Goal: Task Accomplishment & Management: Complete application form

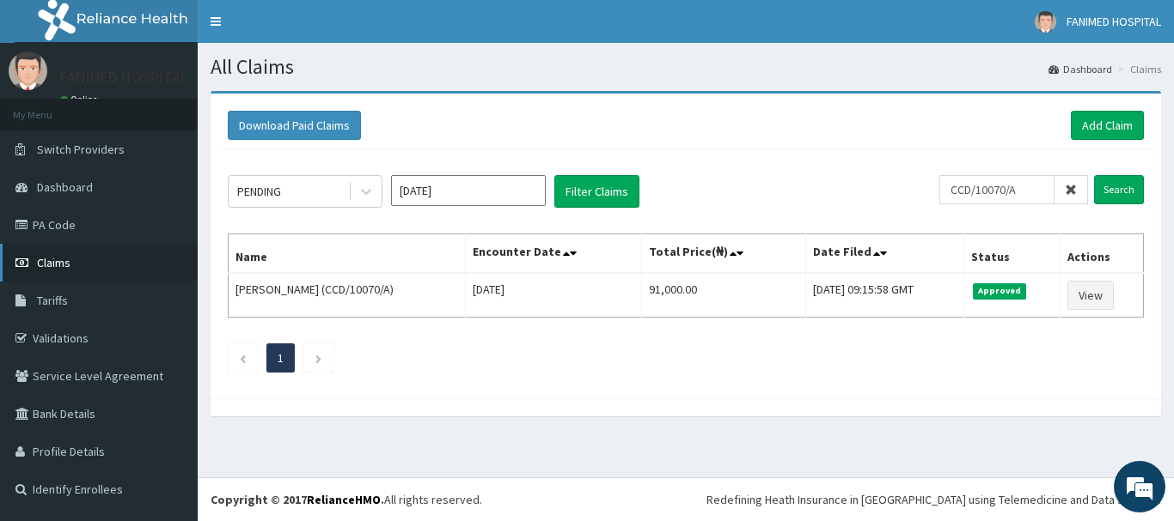
click at [64, 264] on span "Claims" at bounding box center [54, 262] width 34 height 15
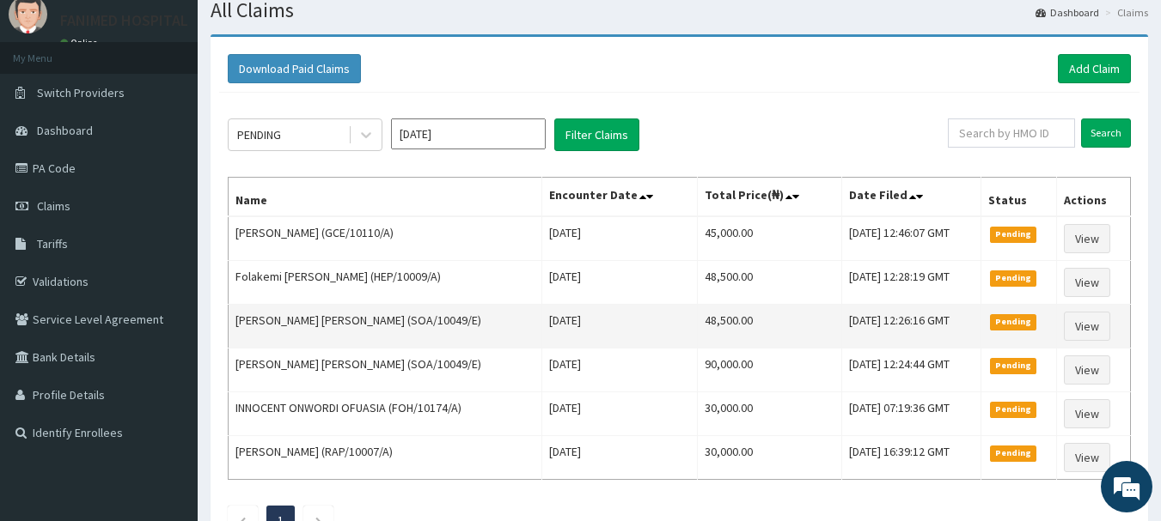
scroll to position [86, 0]
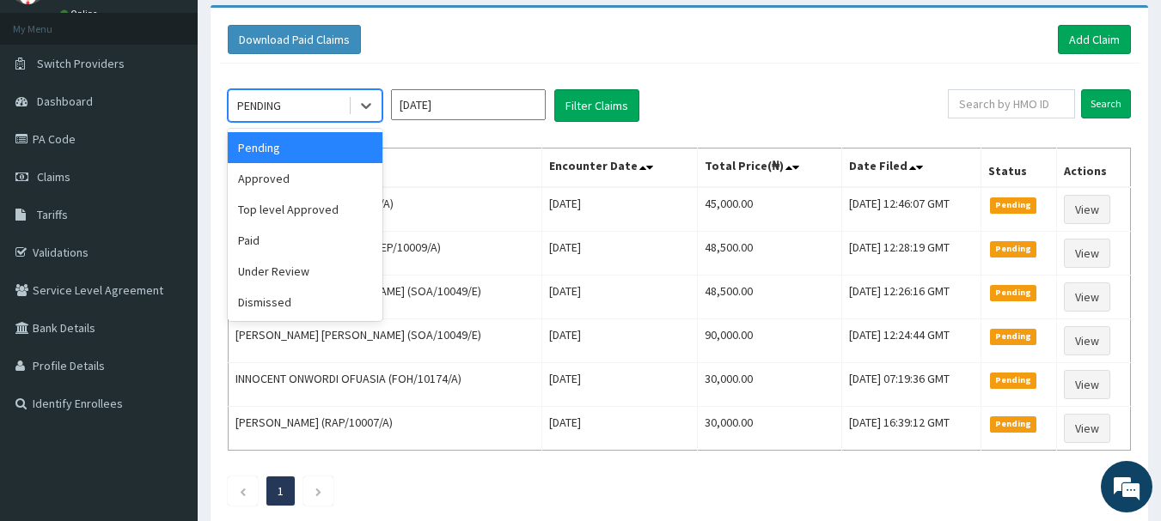
click at [265, 100] on div "PENDING" at bounding box center [259, 105] width 44 height 17
drag, startPoint x: 258, startPoint y: 231, endPoint x: 358, endPoint y: 178, distance: 113.8
click at [261, 229] on div "Paid" at bounding box center [305, 240] width 155 height 31
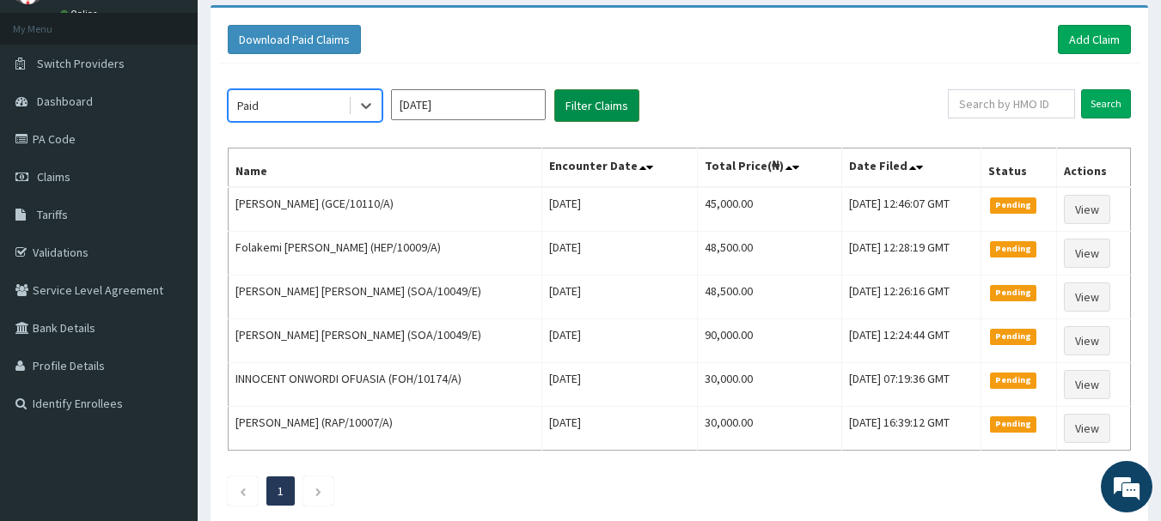
click at [613, 107] on button "Filter Claims" at bounding box center [596, 105] width 85 height 33
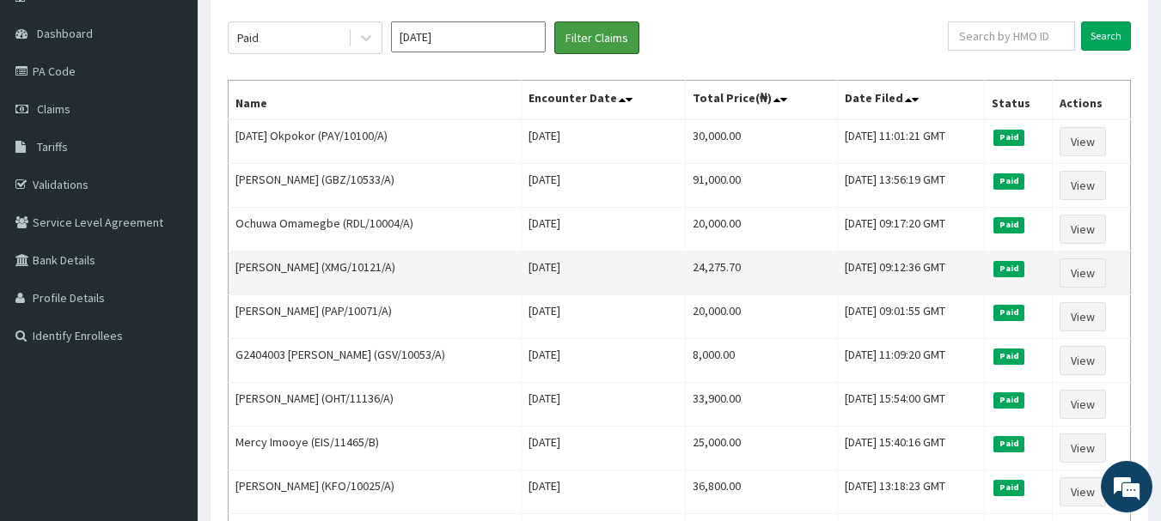
scroll to position [172, 0]
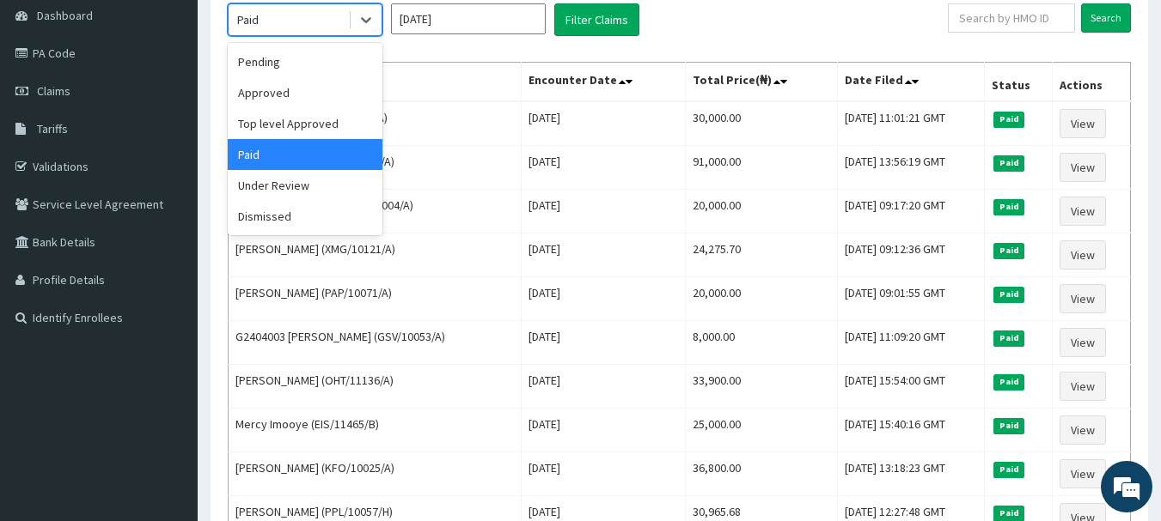
click at [268, 30] on div "Paid" at bounding box center [288, 19] width 119 height 27
click at [266, 101] on div "Approved" at bounding box center [305, 92] width 155 height 31
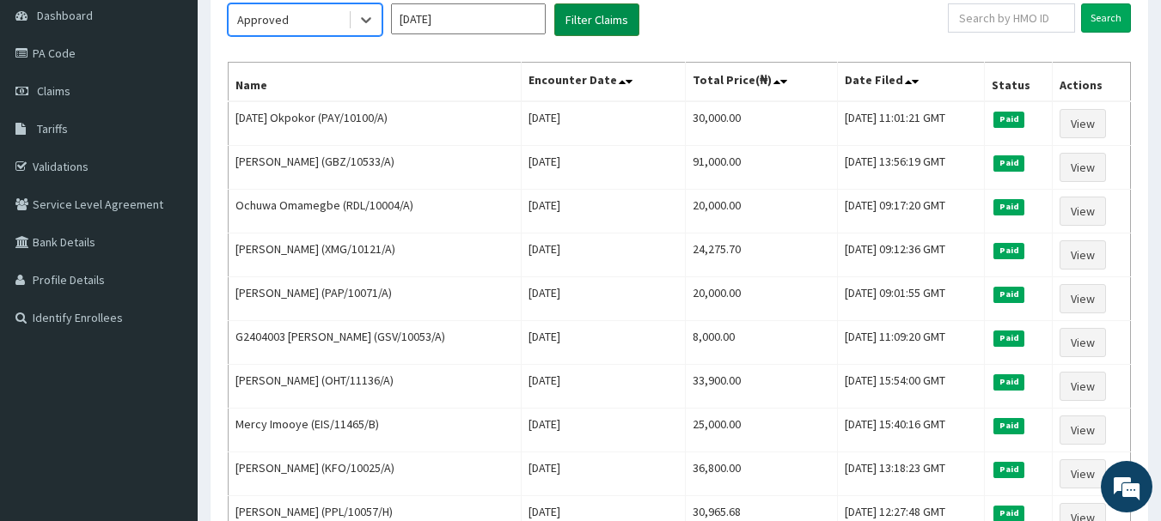
click at [590, 26] on button "Filter Claims" at bounding box center [596, 19] width 85 height 33
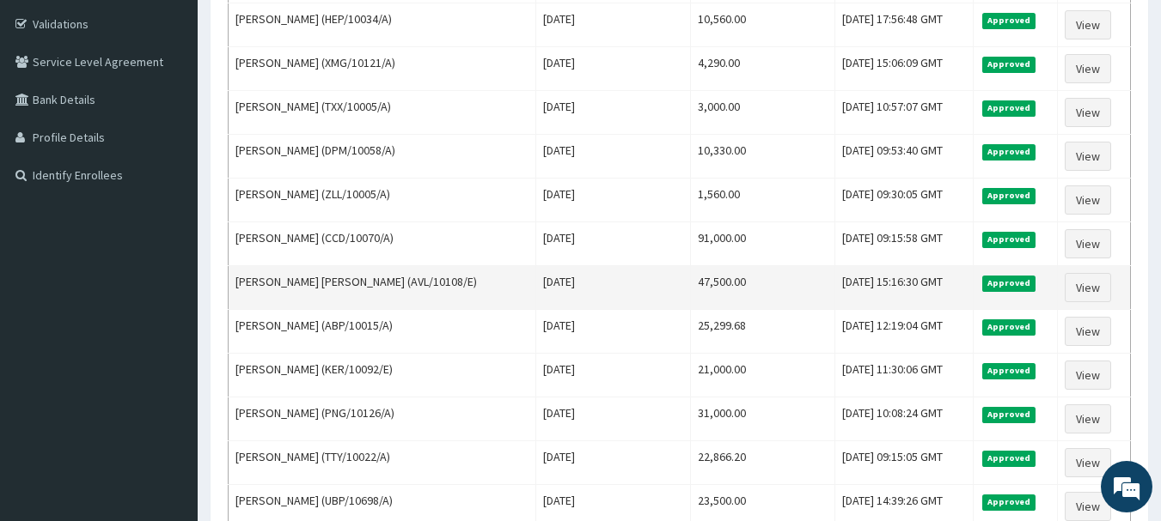
scroll to position [344, 0]
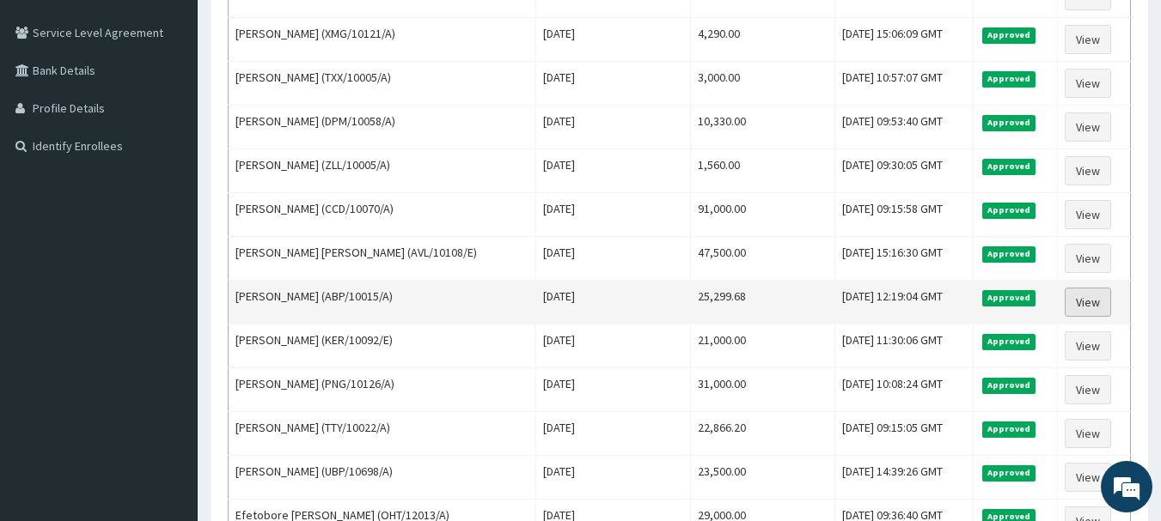
click at [1080, 299] on link "View" at bounding box center [1087, 302] width 46 height 29
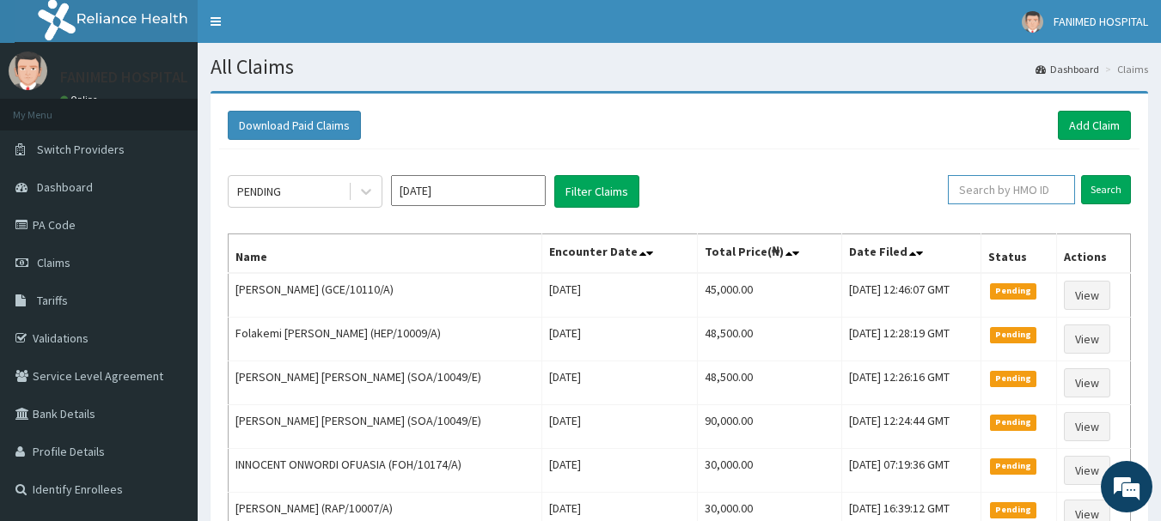
click at [1044, 191] on input "text" at bounding box center [1011, 189] width 127 height 29
paste input "ABP/10015/A"
click at [1100, 195] on input "Search" at bounding box center [1106, 189] width 50 height 29
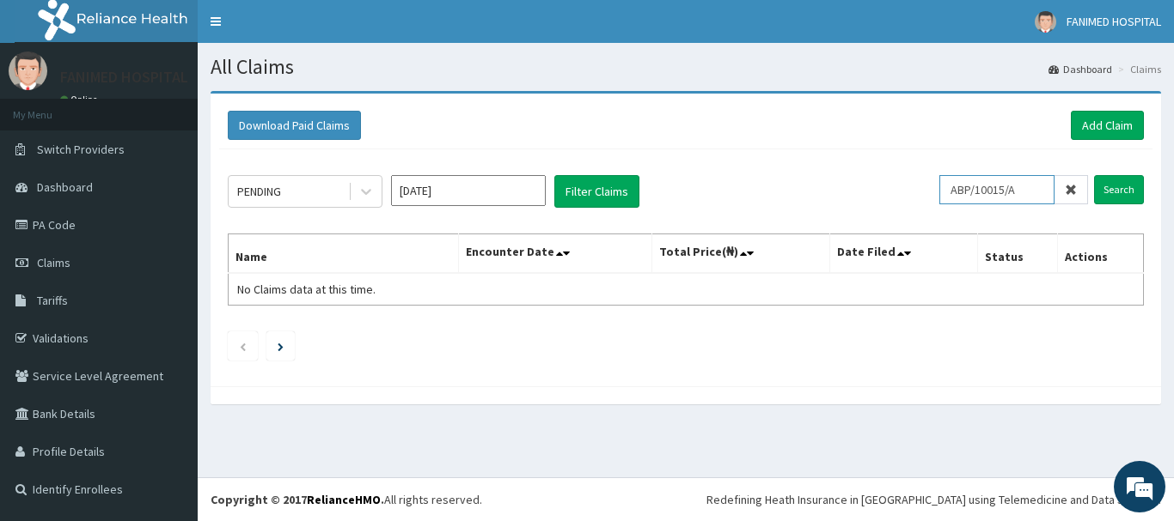
click at [1036, 190] on input "ABP/10015/A" at bounding box center [996, 189] width 115 height 29
type input "ABP/10015/a"
click at [1132, 188] on input "Search" at bounding box center [1119, 189] width 50 height 29
drag, startPoint x: 1027, startPoint y: 189, endPoint x: 838, endPoint y: 205, distance: 188.8
click at [887, 204] on div "PENDING Sep 2025 Filter Claims ABP/10015/a Search" at bounding box center [686, 191] width 916 height 33
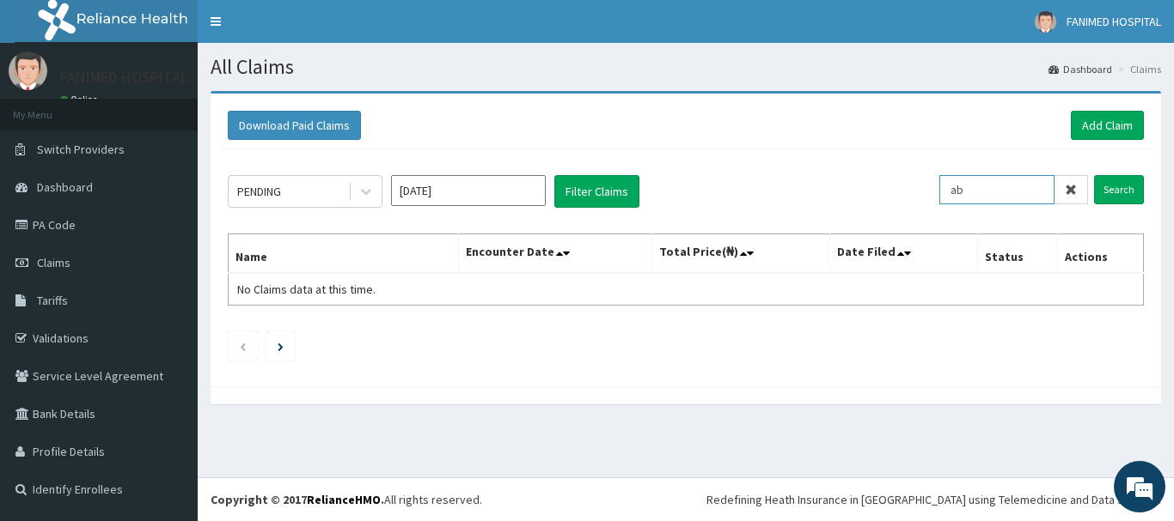
type input "a"
type input "ABP/10015/A"
click at [1110, 192] on input "Search" at bounding box center [1119, 189] width 50 height 29
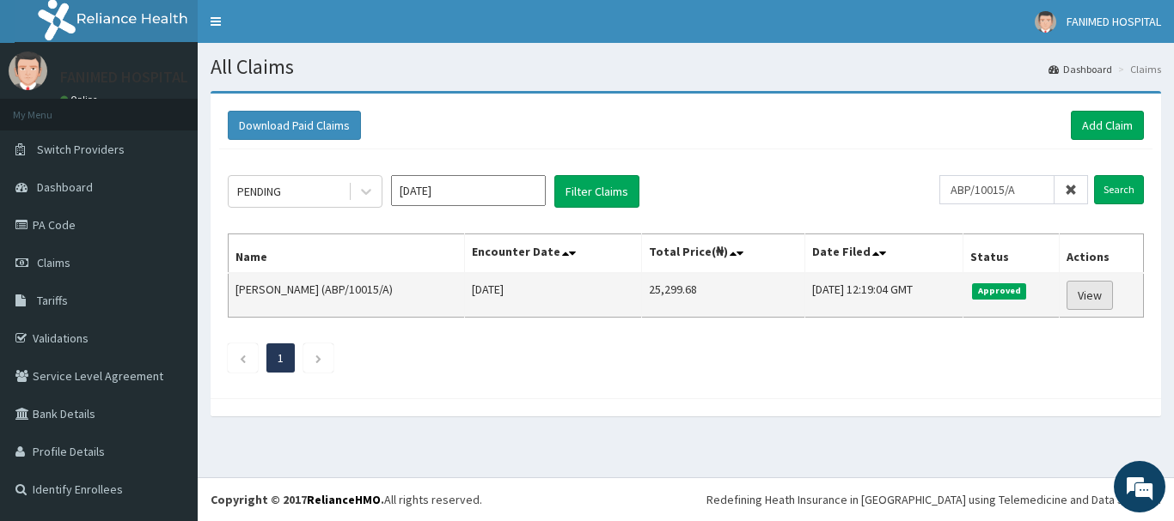
click at [1097, 300] on link "View" at bounding box center [1089, 295] width 46 height 29
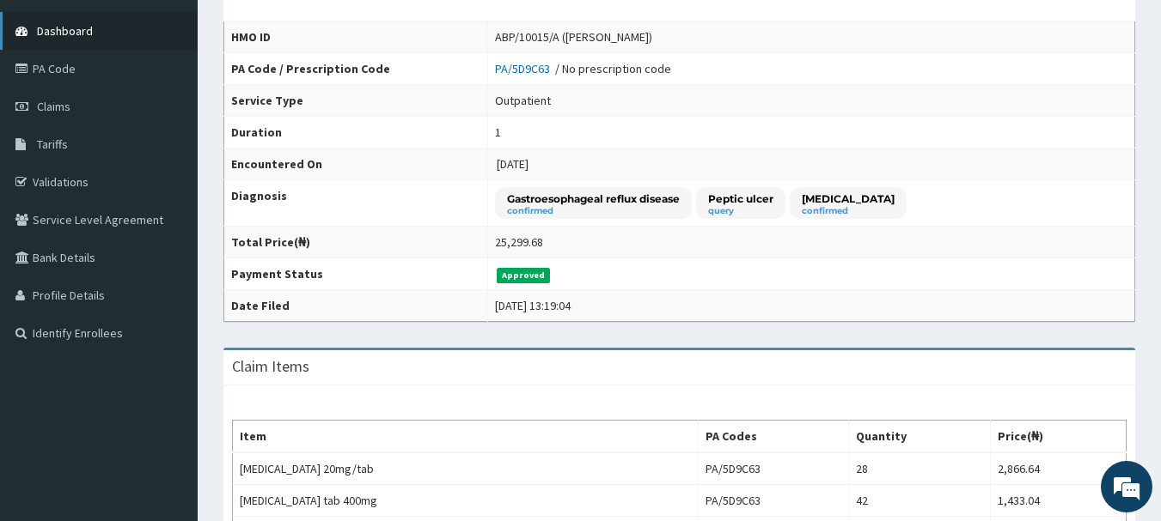
scroll to position [172, 0]
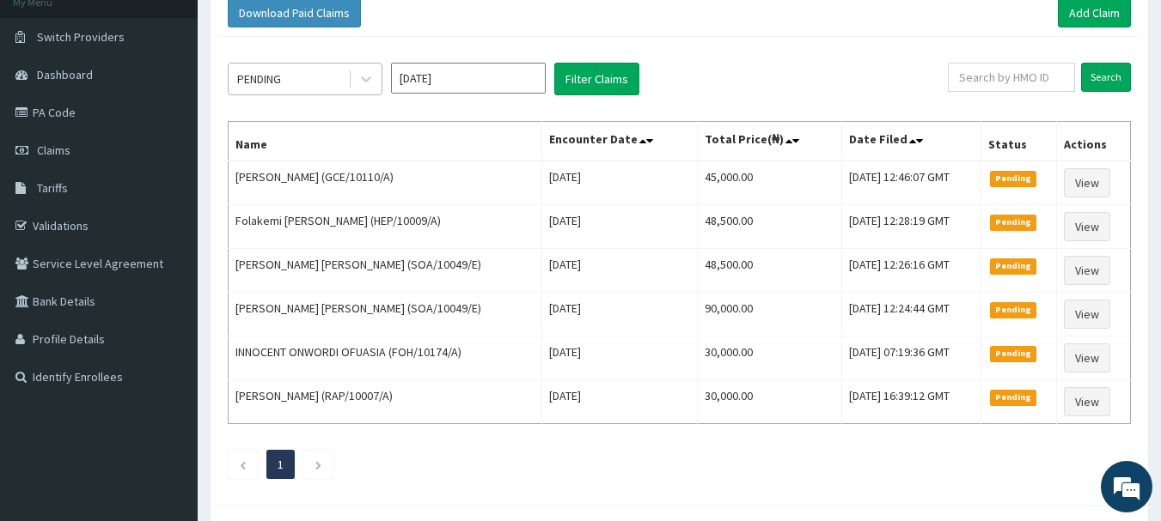
scroll to position [16, 0]
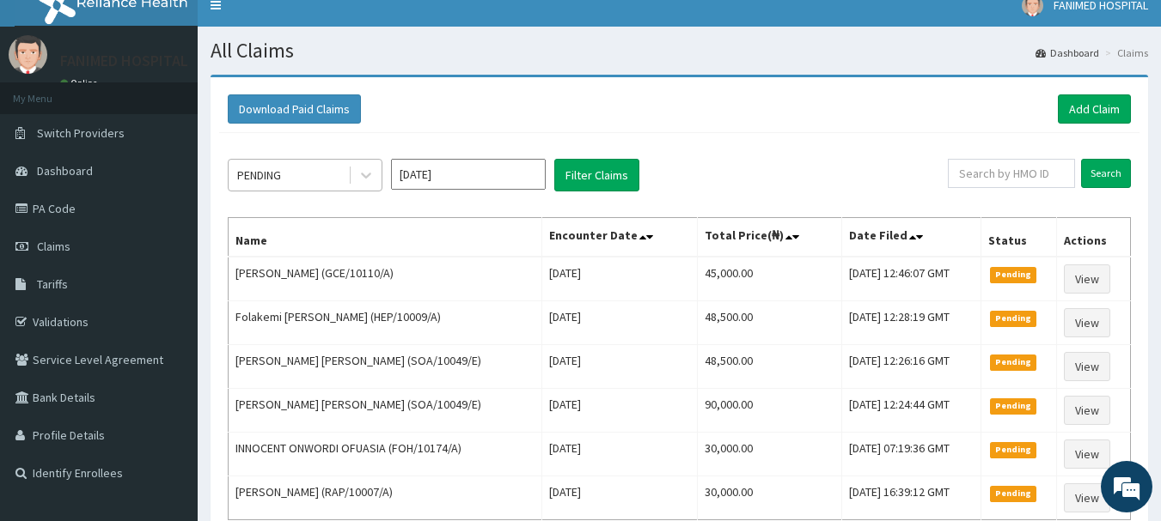
click at [291, 174] on div "PENDING" at bounding box center [288, 175] width 119 height 27
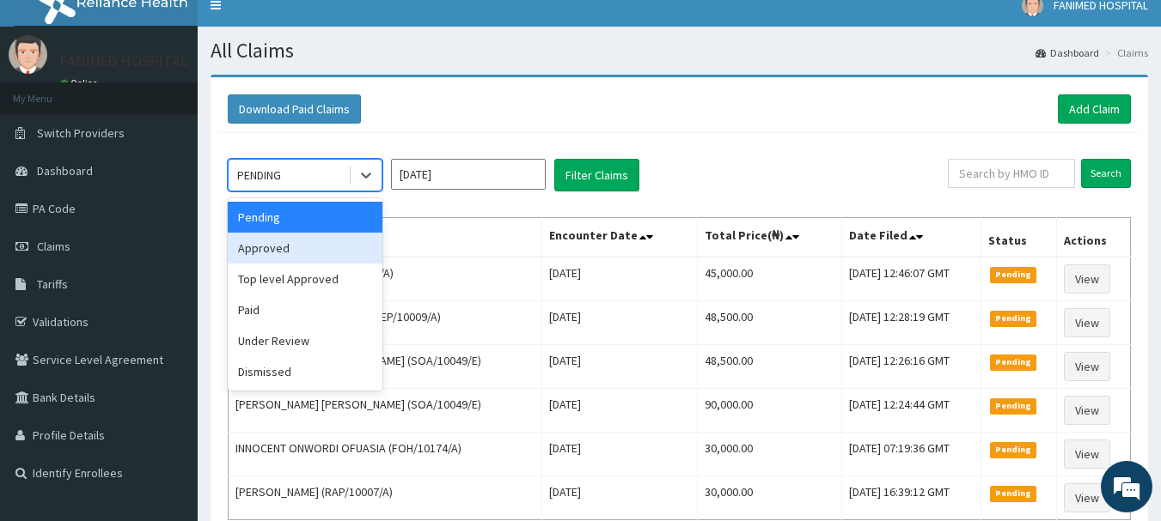
click at [274, 251] on div "Approved" at bounding box center [305, 248] width 155 height 31
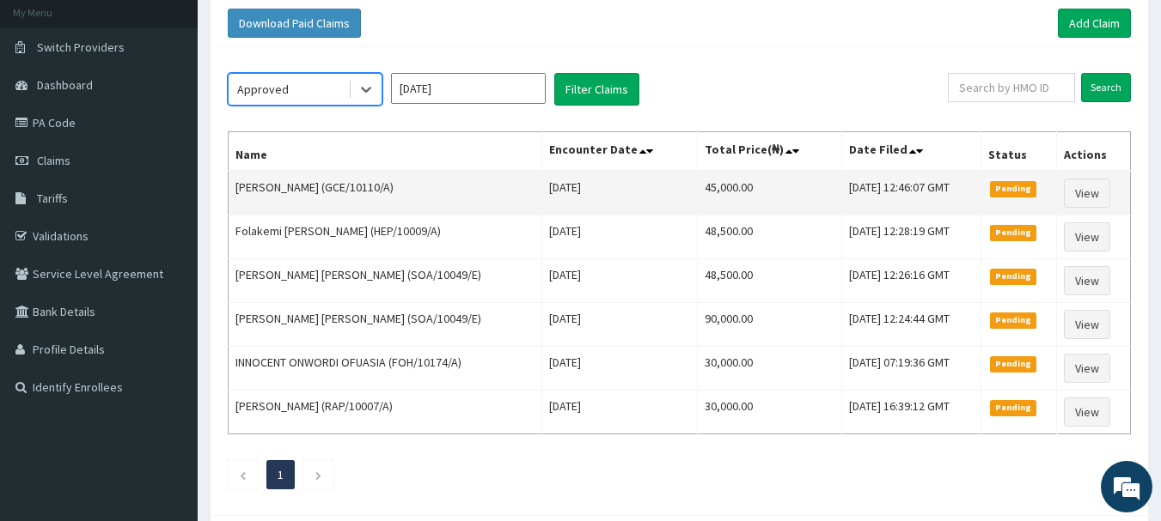
scroll to position [0, 0]
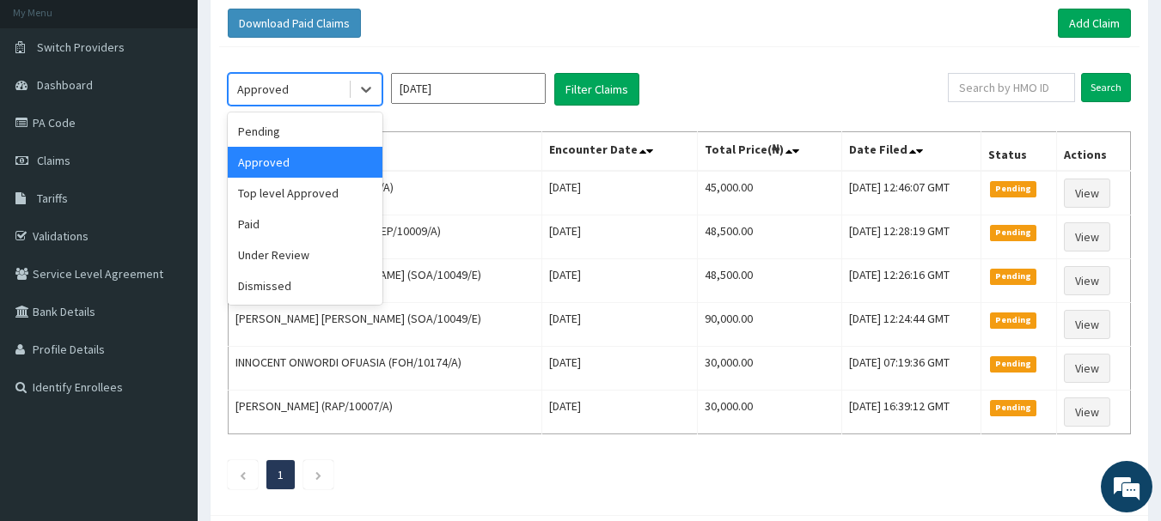
click at [296, 95] on div "Approved" at bounding box center [288, 89] width 119 height 27
drag, startPoint x: 290, startPoint y: 201, endPoint x: 356, endPoint y: 147, distance: 84.8
click at [296, 192] on div "Top level Approved" at bounding box center [305, 193] width 155 height 31
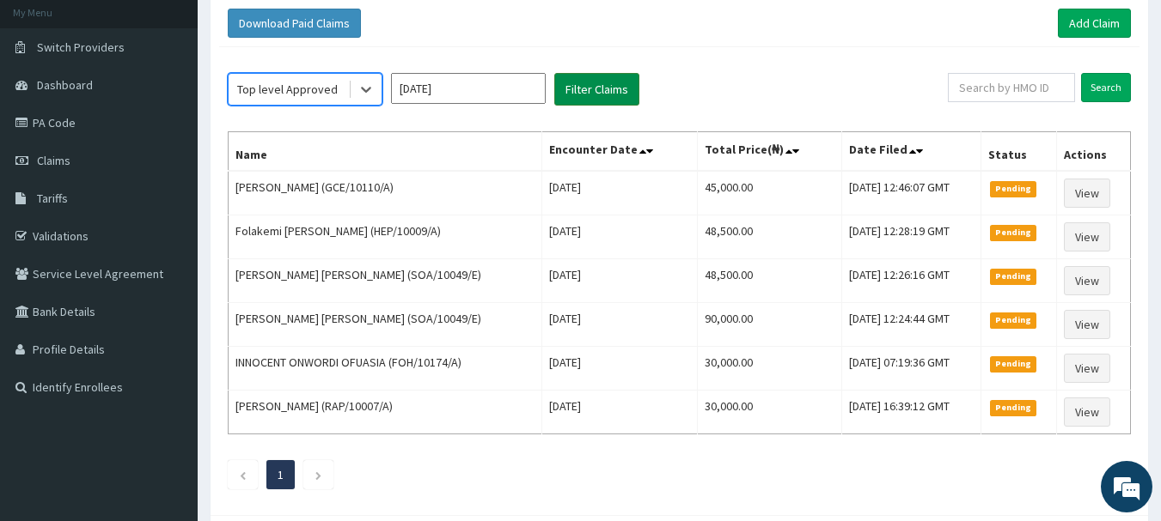
click at [571, 93] on button "Filter Claims" at bounding box center [596, 89] width 85 height 33
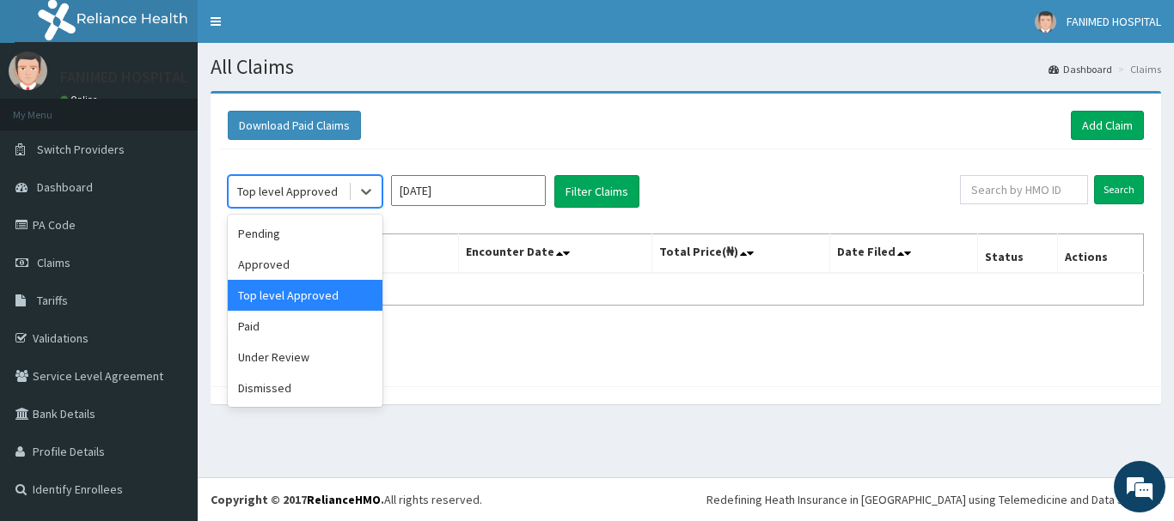
click at [280, 193] on div "Top level Approved" at bounding box center [287, 191] width 101 height 17
click at [262, 271] on div "Approved" at bounding box center [305, 264] width 155 height 31
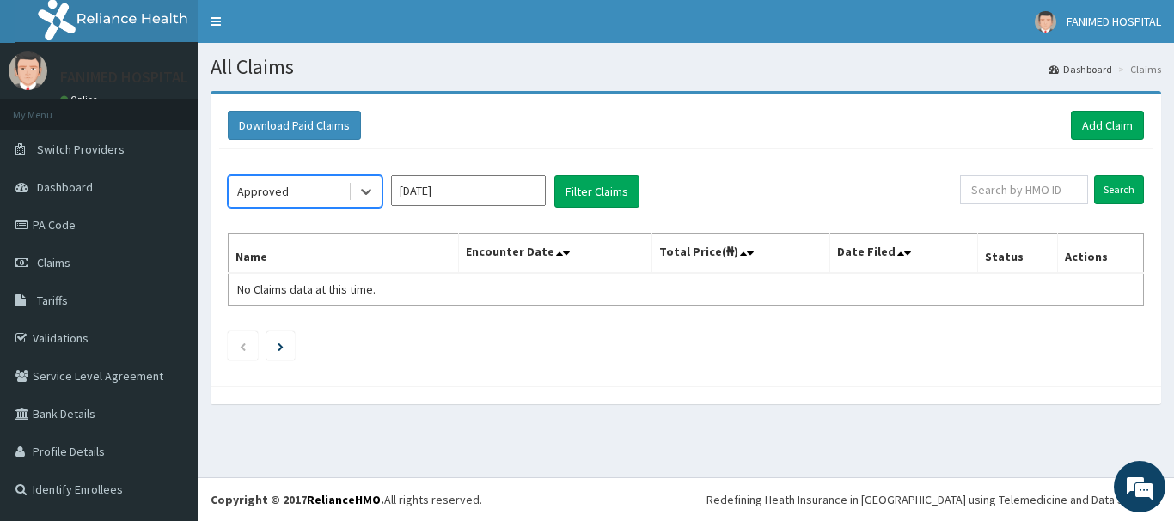
click at [452, 193] on input "[DATE]" at bounding box center [468, 190] width 155 height 31
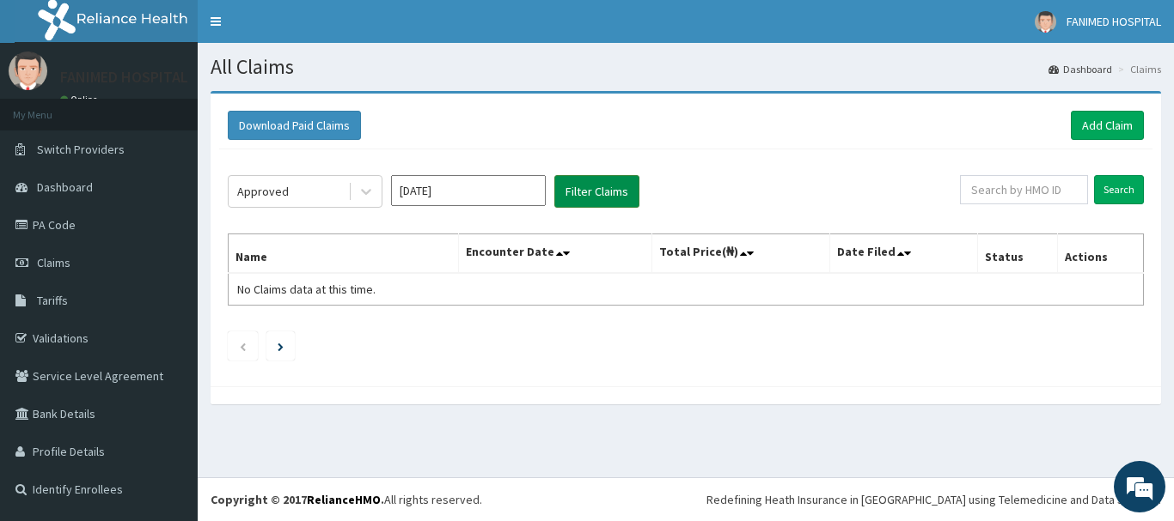
click at [602, 187] on button "Filter Claims" at bounding box center [596, 191] width 85 height 33
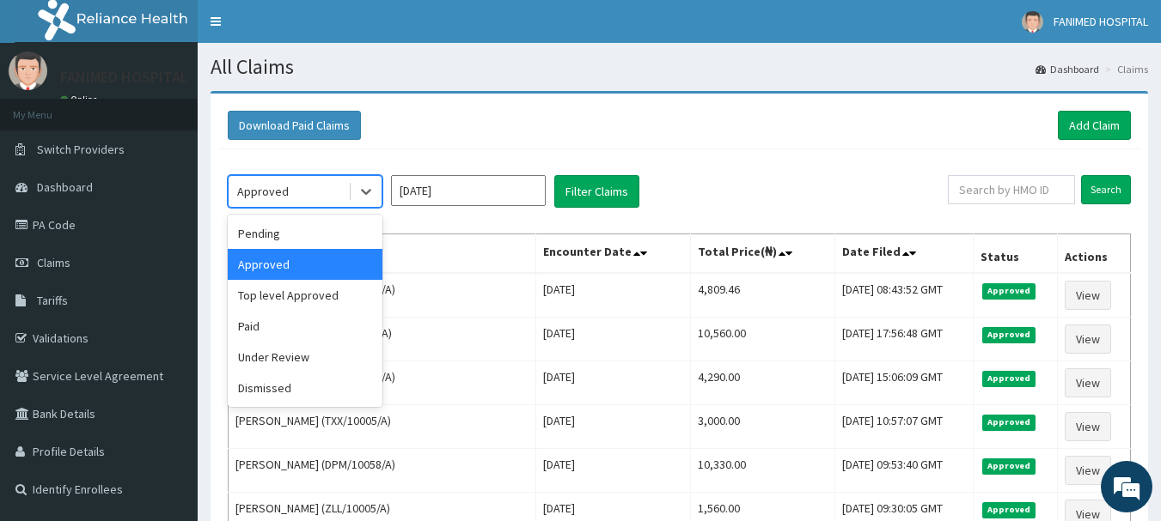
click at [318, 191] on div "Approved" at bounding box center [288, 191] width 119 height 27
click at [283, 242] on div "Pending" at bounding box center [305, 233] width 155 height 31
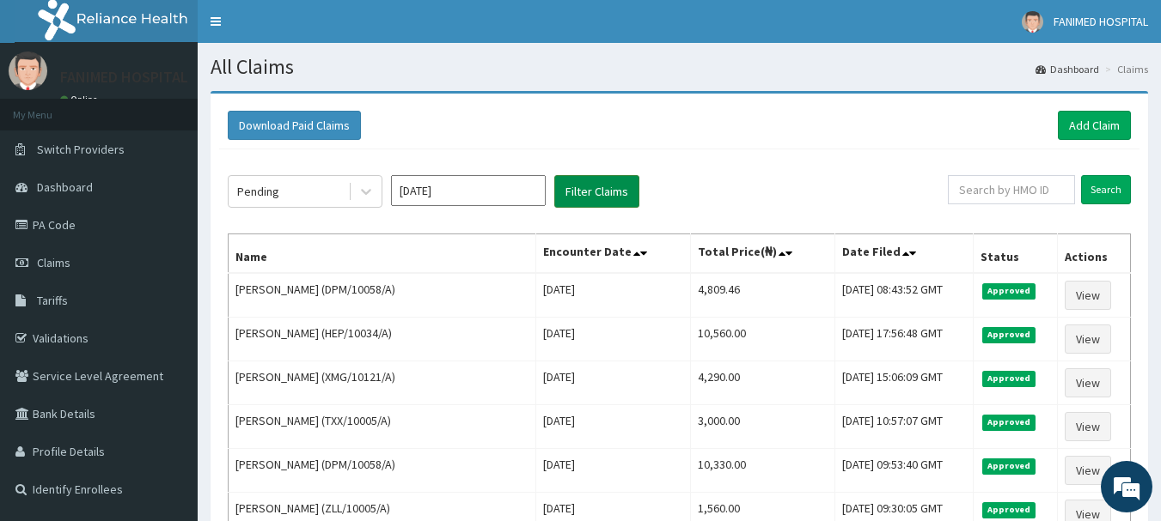
click at [570, 196] on button "Filter Claims" at bounding box center [596, 191] width 85 height 33
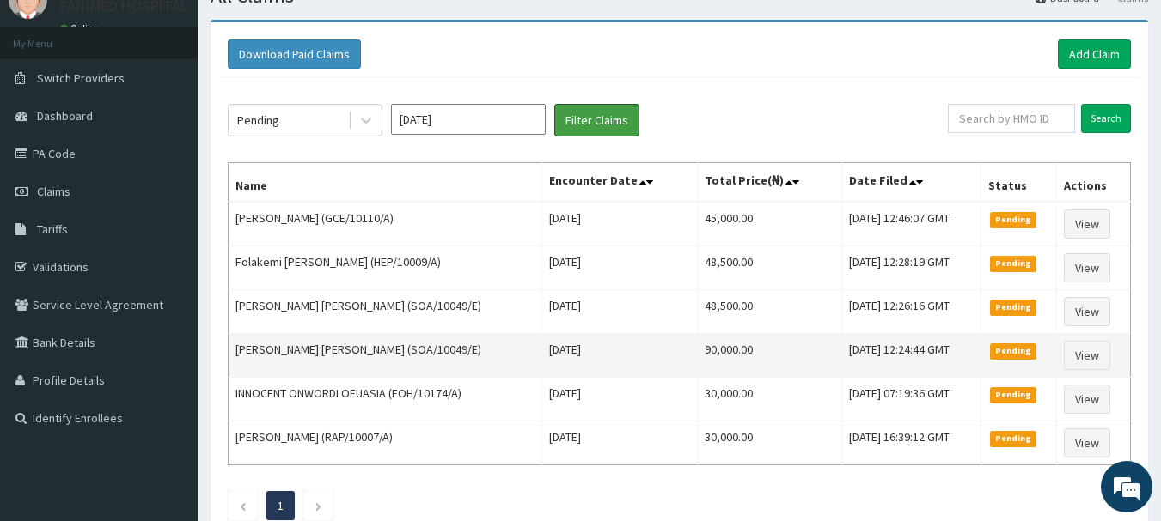
scroll to position [172, 0]
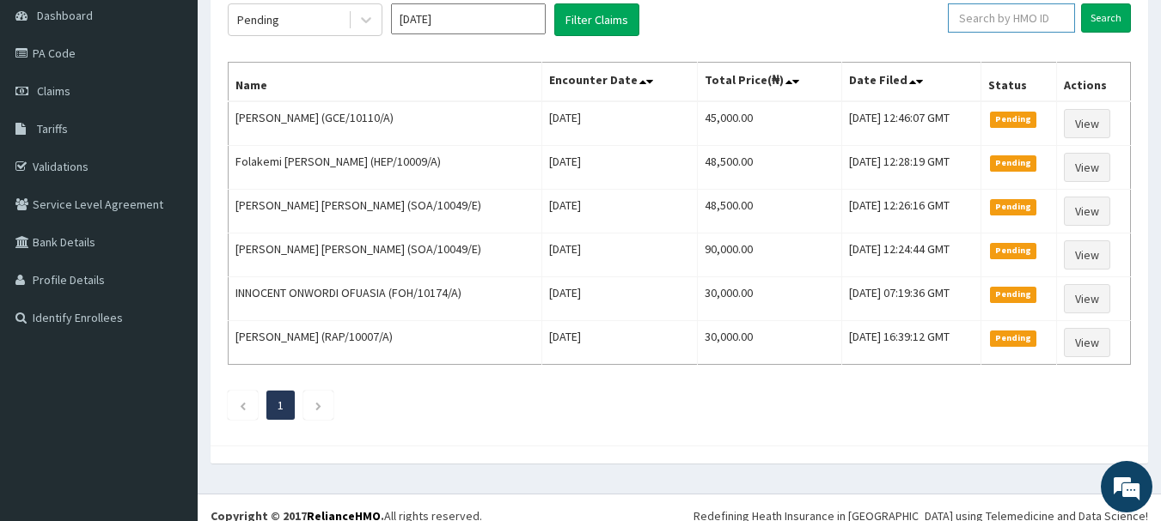
drag, startPoint x: 979, startPoint y: 17, endPoint x: 969, endPoint y: 17, distance: 10.3
click at [979, 18] on input "text" at bounding box center [1011, 17] width 127 height 29
paste input "ABP/10015/A"
type input "ABP/10015/A"
click at [1094, 18] on input "Search" at bounding box center [1106, 17] width 50 height 29
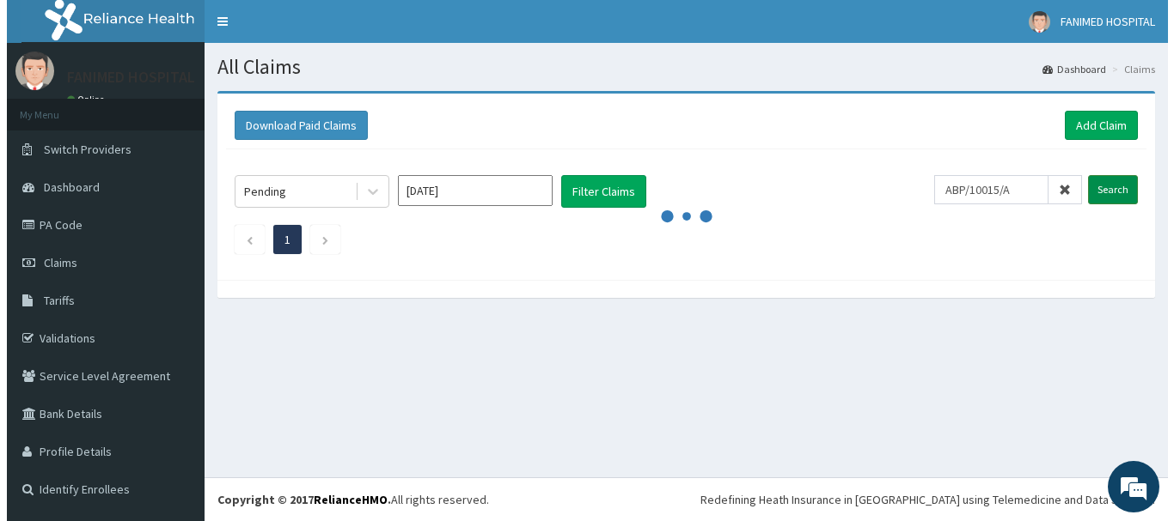
scroll to position [0, 0]
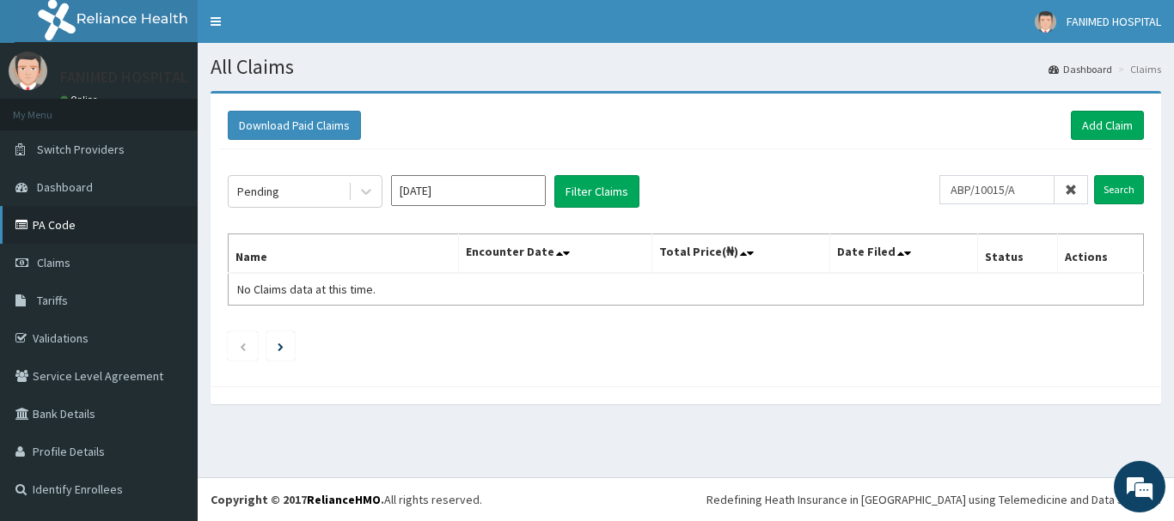
click at [59, 229] on link "PA Code" at bounding box center [99, 225] width 198 height 38
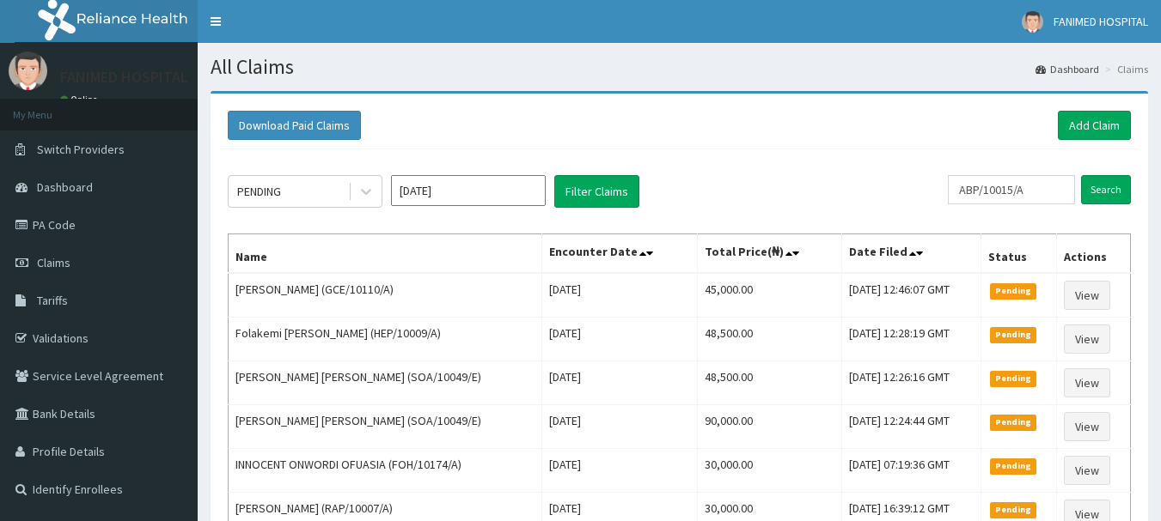
click at [296, 186] on div "PENDING" at bounding box center [288, 191] width 119 height 27
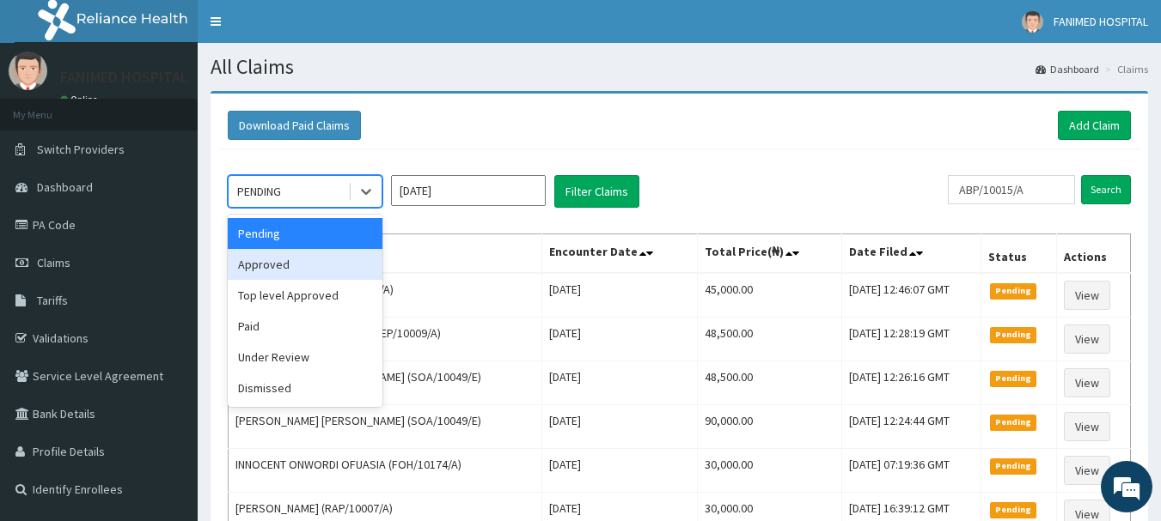
click at [288, 271] on div "Approved" at bounding box center [305, 264] width 155 height 31
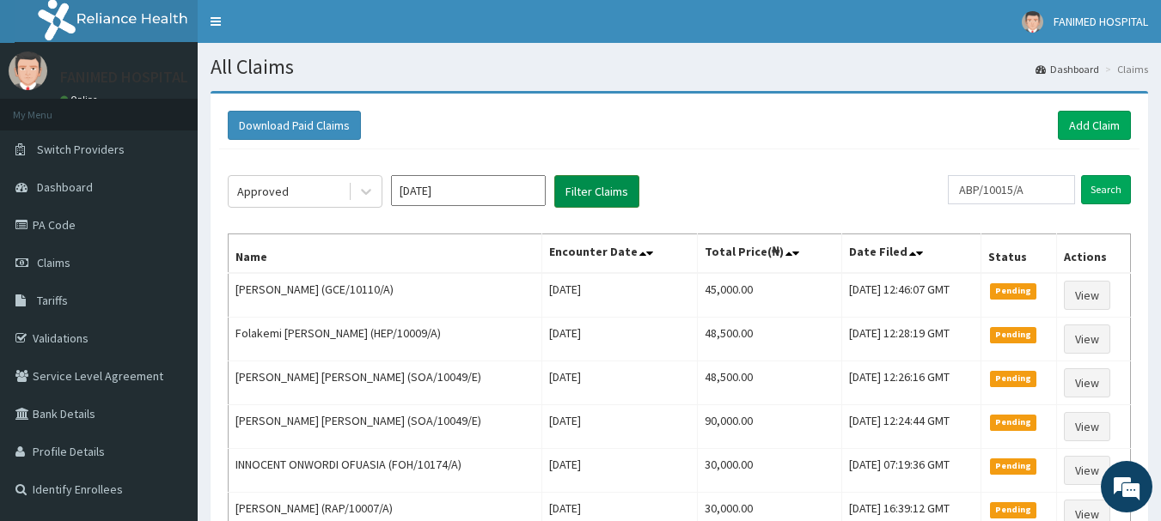
click at [603, 192] on button "Filter Claims" at bounding box center [596, 191] width 85 height 33
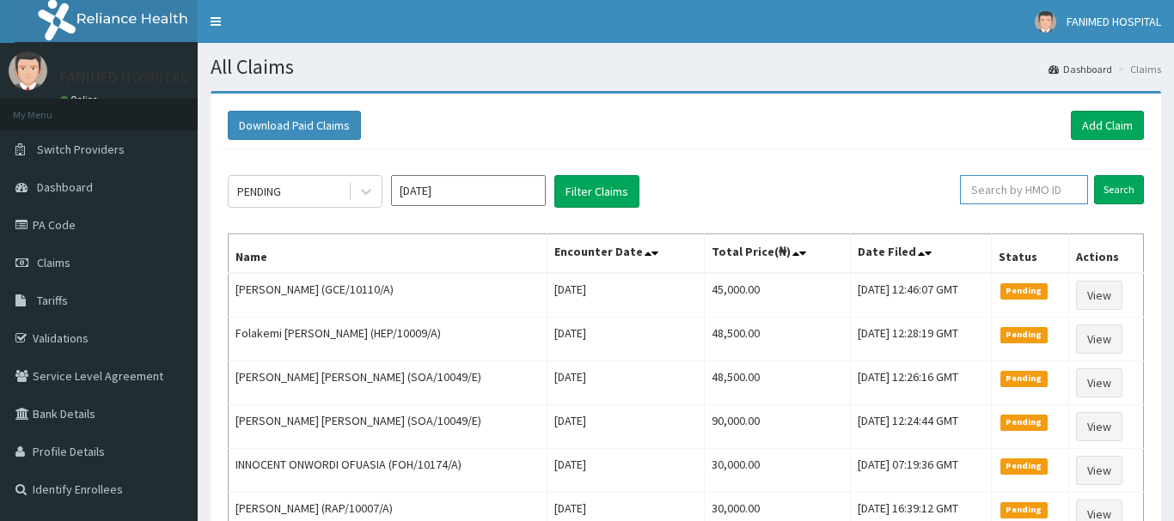
drag, startPoint x: 1025, startPoint y: 192, endPoint x: 1036, endPoint y: 192, distance: 11.2
click at [1034, 192] on input "text" at bounding box center [1024, 189] width 128 height 29
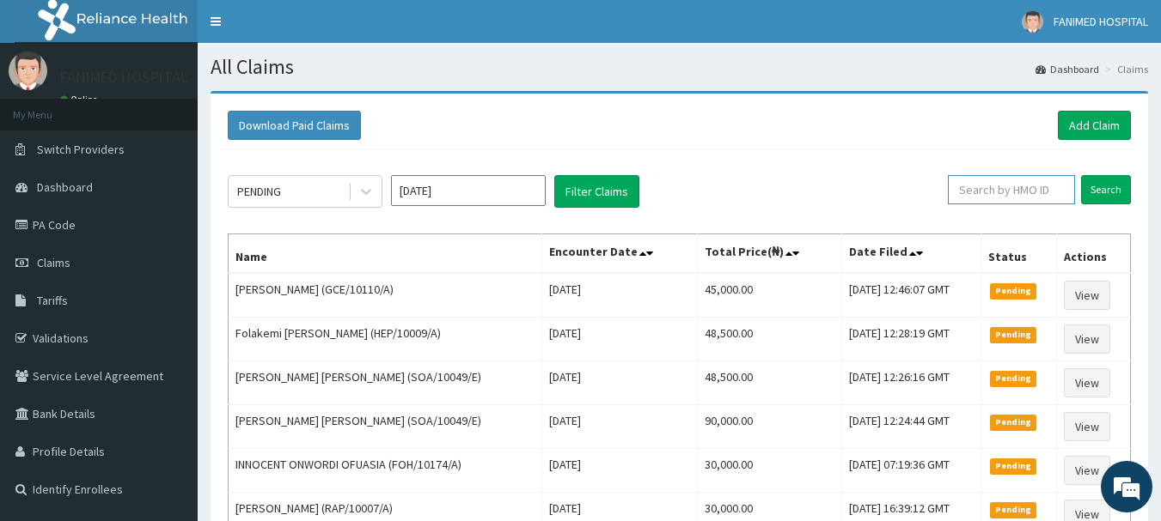
paste input "DPM/10058/A"
type input "DPM/10058/A"
click at [1102, 182] on input "Search" at bounding box center [1106, 189] width 50 height 29
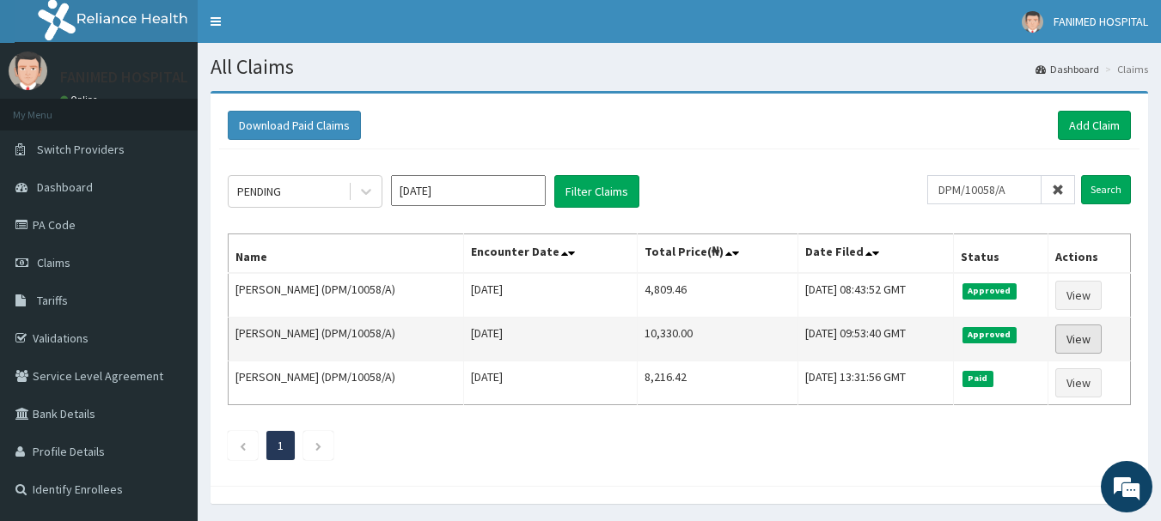
click at [1072, 344] on link "View" at bounding box center [1078, 339] width 46 height 29
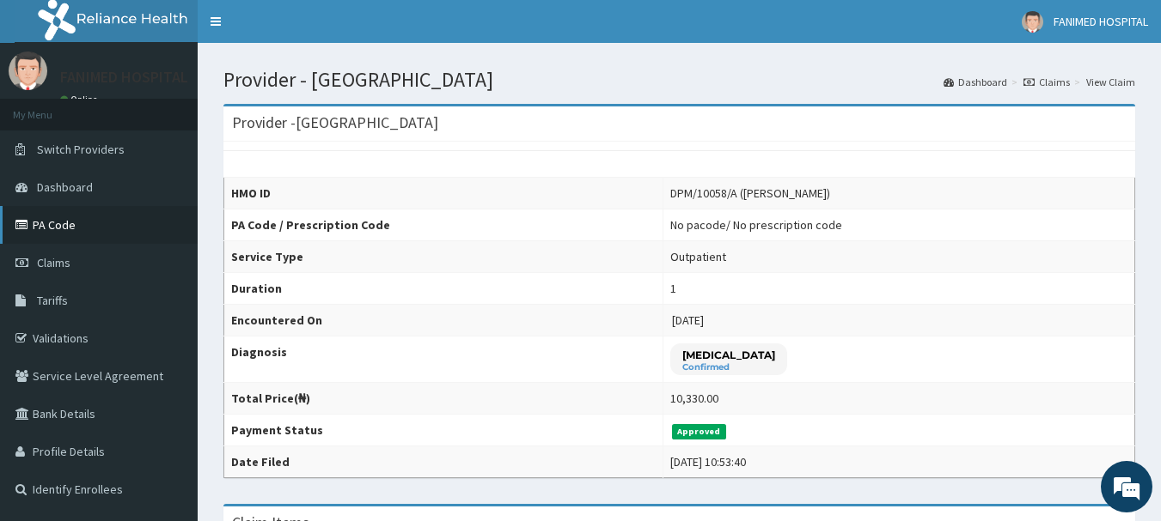
click at [64, 225] on link "PA Code" at bounding box center [99, 225] width 198 height 38
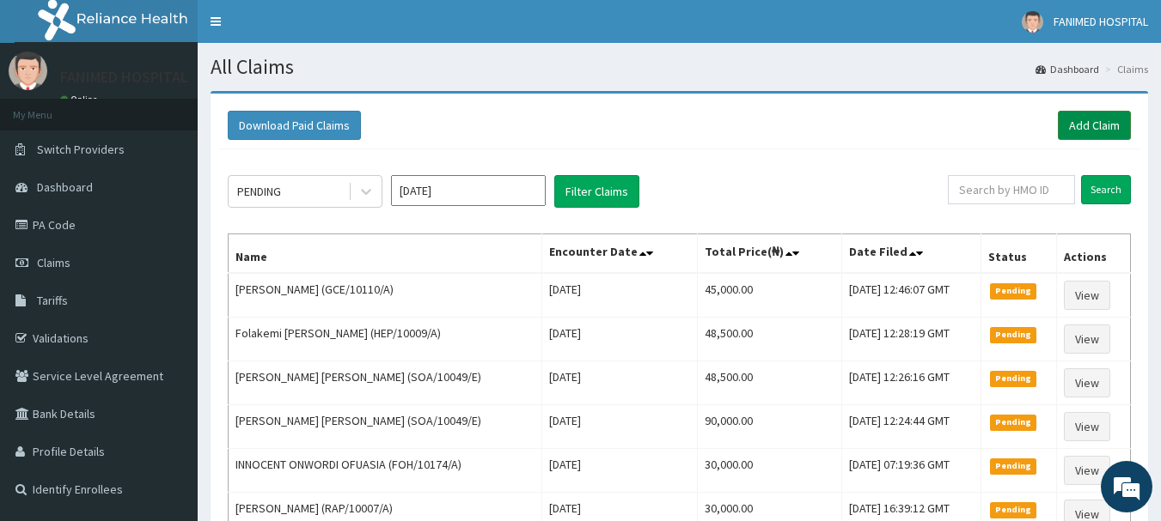
click at [1082, 120] on link "Add Claim" at bounding box center [1094, 125] width 73 height 29
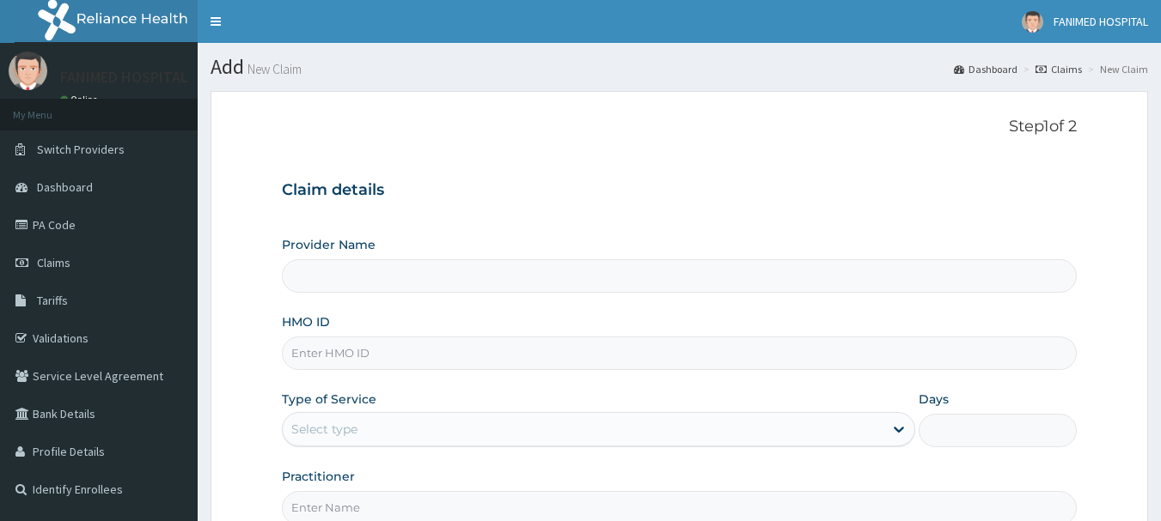
click at [369, 363] on input "HMO ID" at bounding box center [680, 354] width 796 height 34
paste input "DPM/10058/A"
type input "DPM/10058/A"
type input "[GEOGRAPHIC_DATA]"
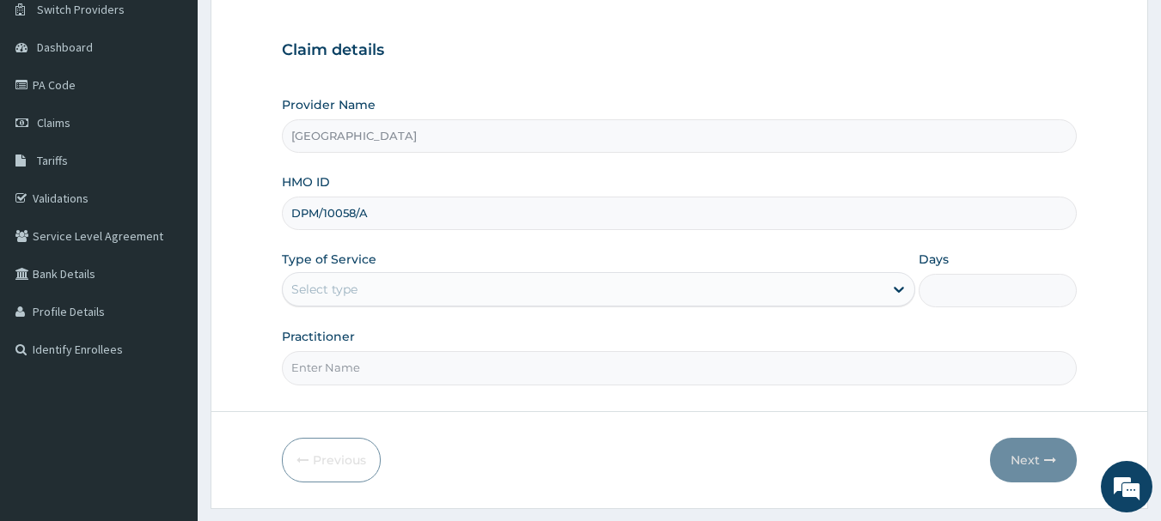
scroll to position [185, 0]
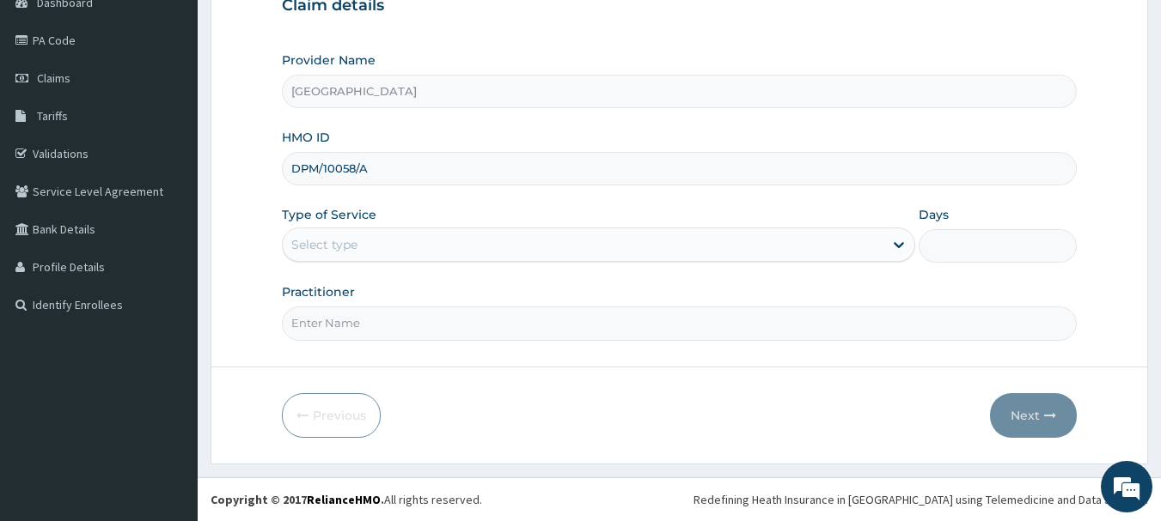
type input "DPM/10058/A"
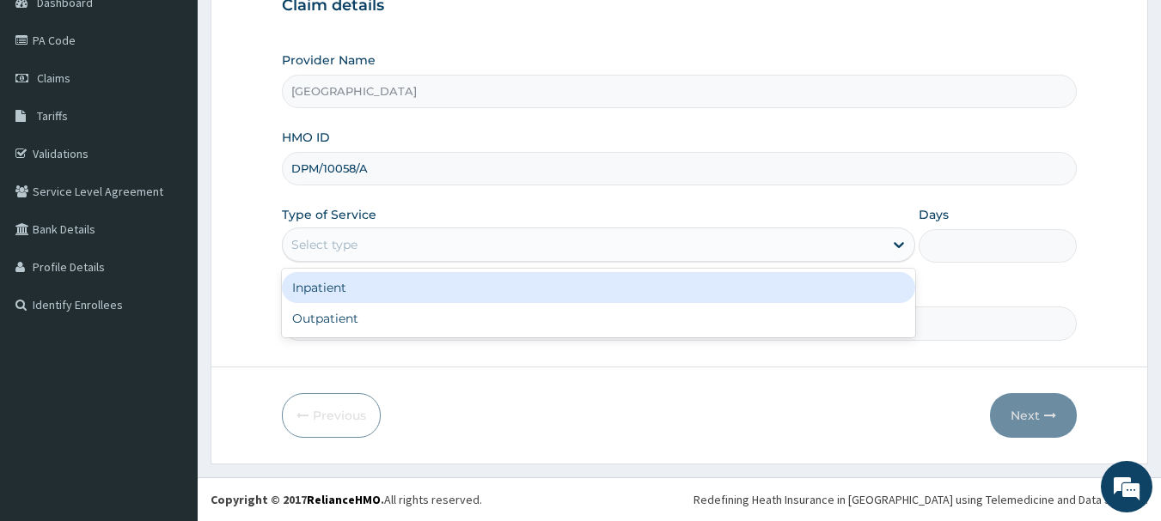
click at [332, 252] on div "Select type" at bounding box center [324, 244] width 66 height 17
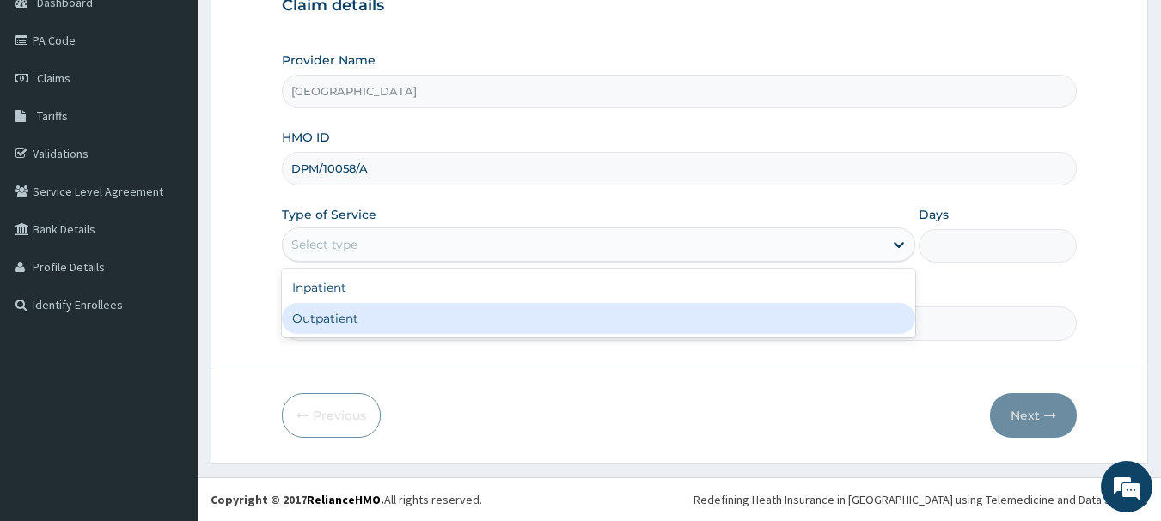
click at [339, 320] on div "Outpatient" at bounding box center [598, 318] width 633 height 31
type input "1"
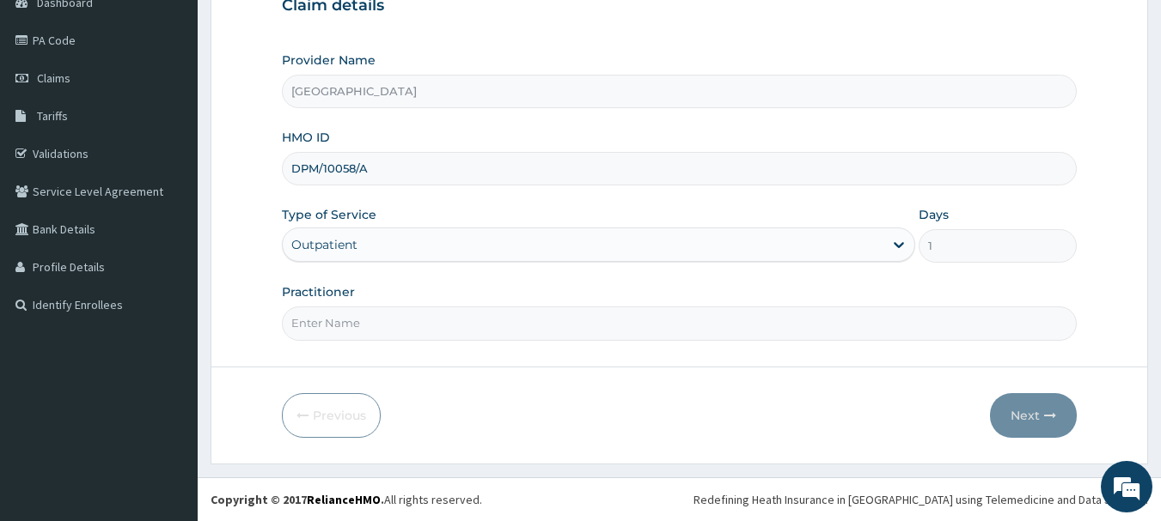
click at [351, 325] on input "Practitioner" at bounding box center [680, 324] width 796 height 34
type input "[PERSON_NAME]"
click at [1054, 418] on icon "button" at bounding box center [1050, 416] width 12 height 12
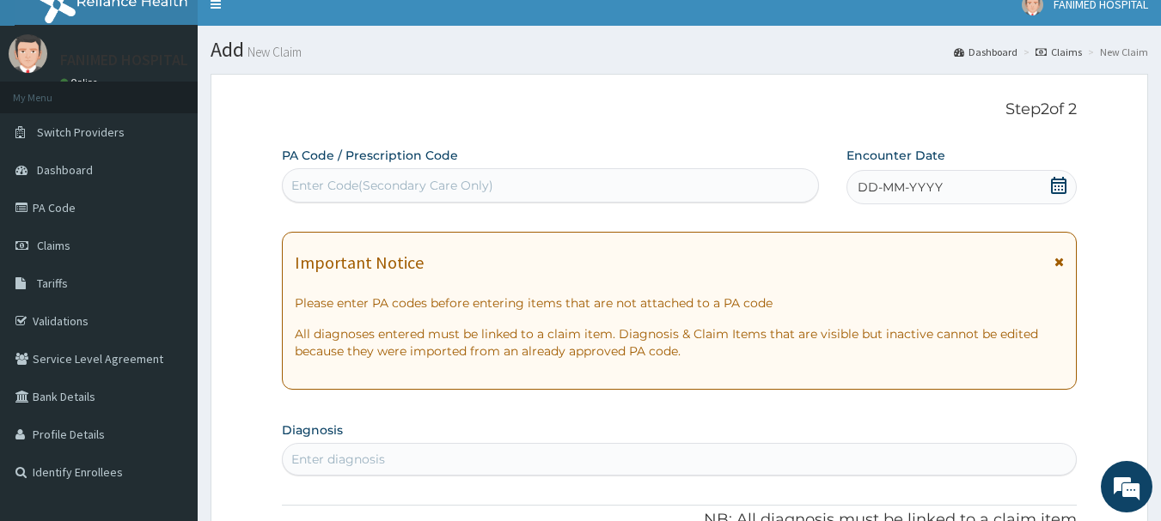
scroll to position [13, 0]
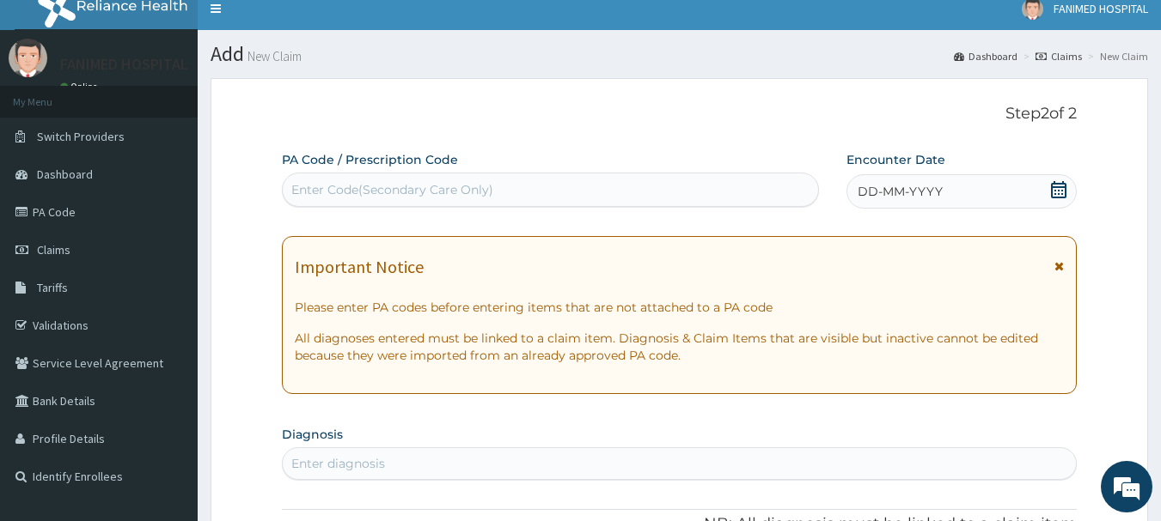
click at [1059, 191] on icon at bounding box center [1058, 189] width 15 height 17
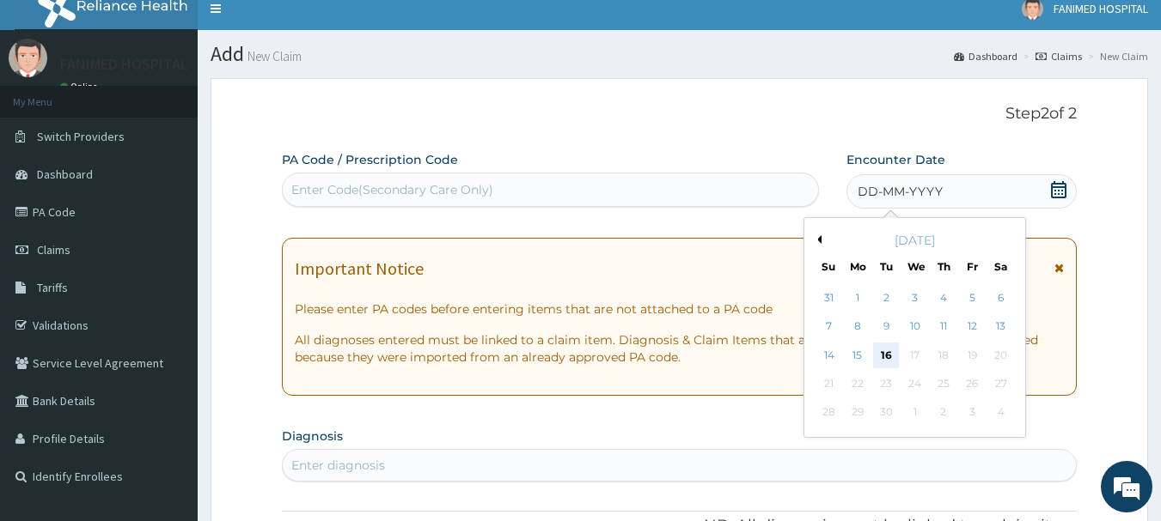
click at [890, 357] on div "16" at bounding box center [887, 356] width 26 height 26
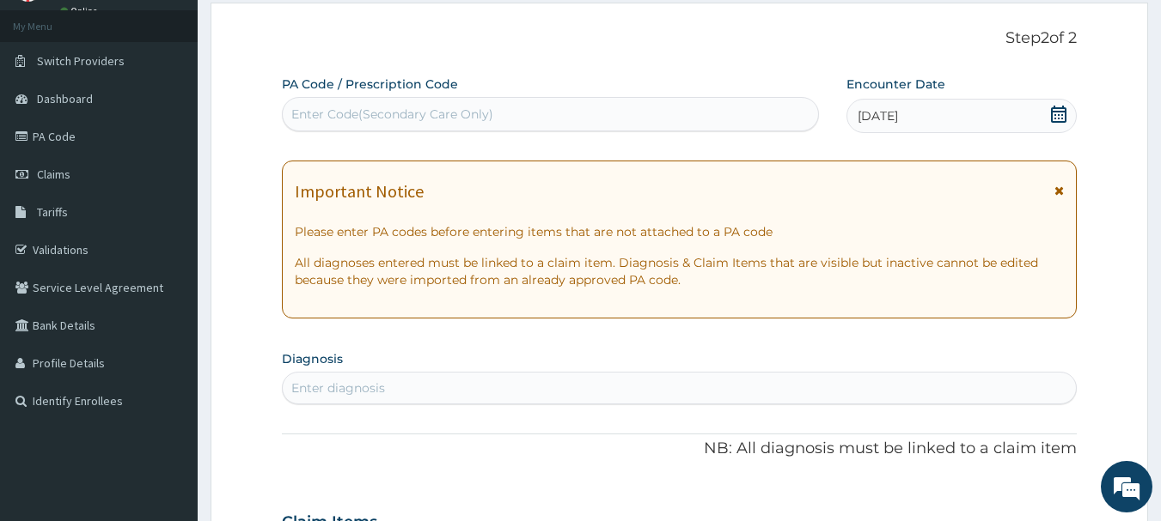
scroll to position [185, 0]
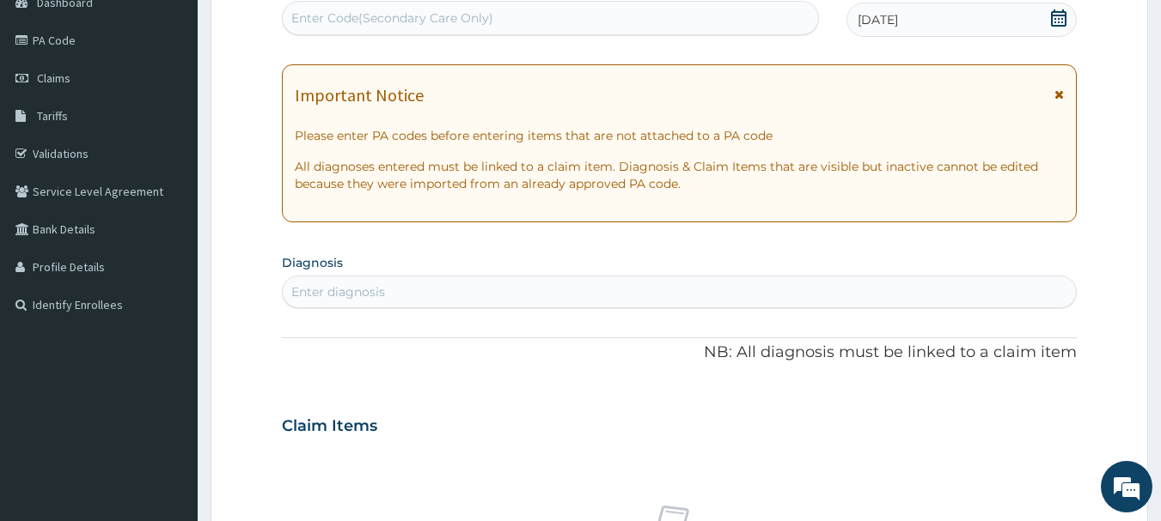
click at [397, 294] on div "Enter diagnosis" at bounding box center [680, 291] width 794 height 27
type input "MALAR"
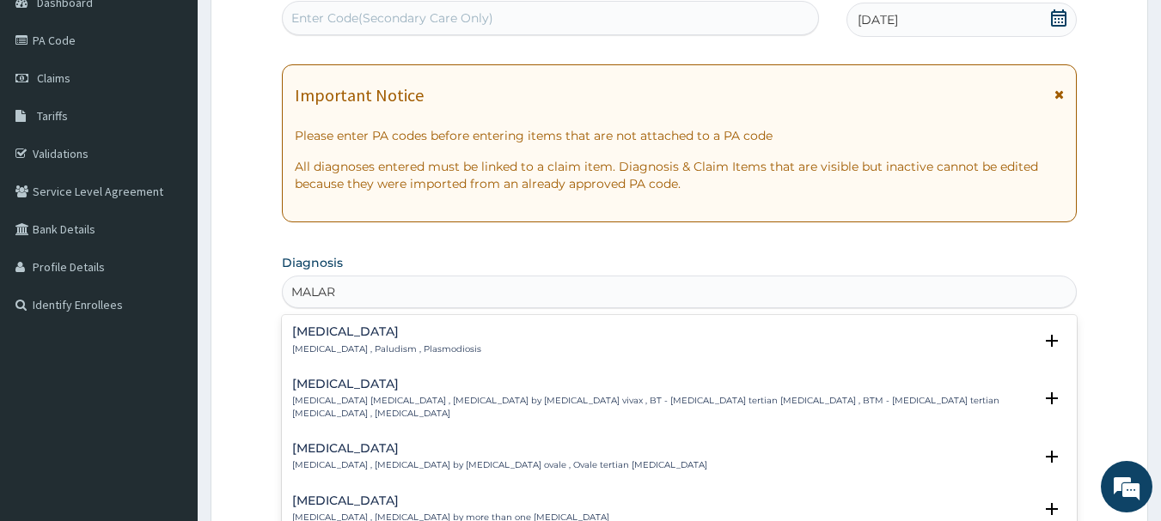
click at [393, 338] on h4 "[MEDICAL_DATA]" at bounding box center [386, 332] width 189 height 13
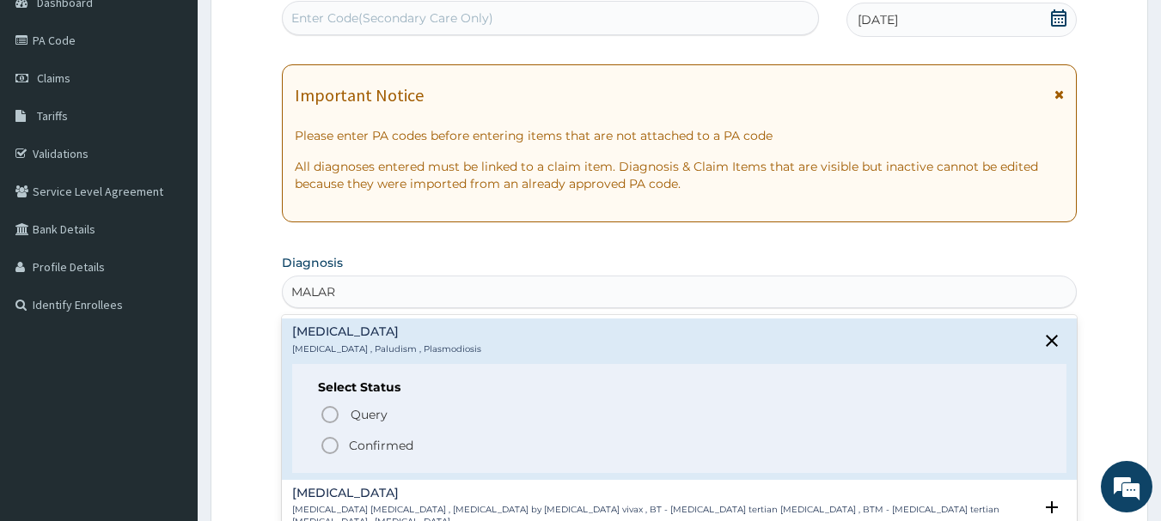
click at [336, 433] on div "Query Query covers suspected (?), Keep in view (kiv), Ruled out (r/o) Confirmed" at bounding box center [679, 429] width 723 height 52
drag, startPoint x: 336, startPoint y: 450, endPoint x: 345, endPoint y: 435, distance: 18.1
click at [336, 448] on circle "status option filled" at bounding box center [329, 445] width 15 height 15
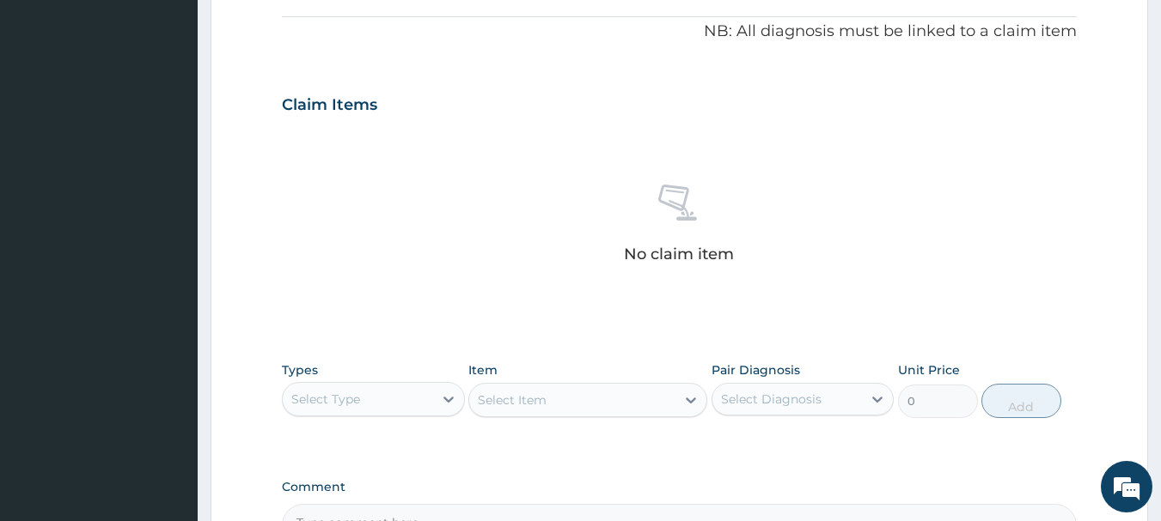
scroll to position [528, 0]
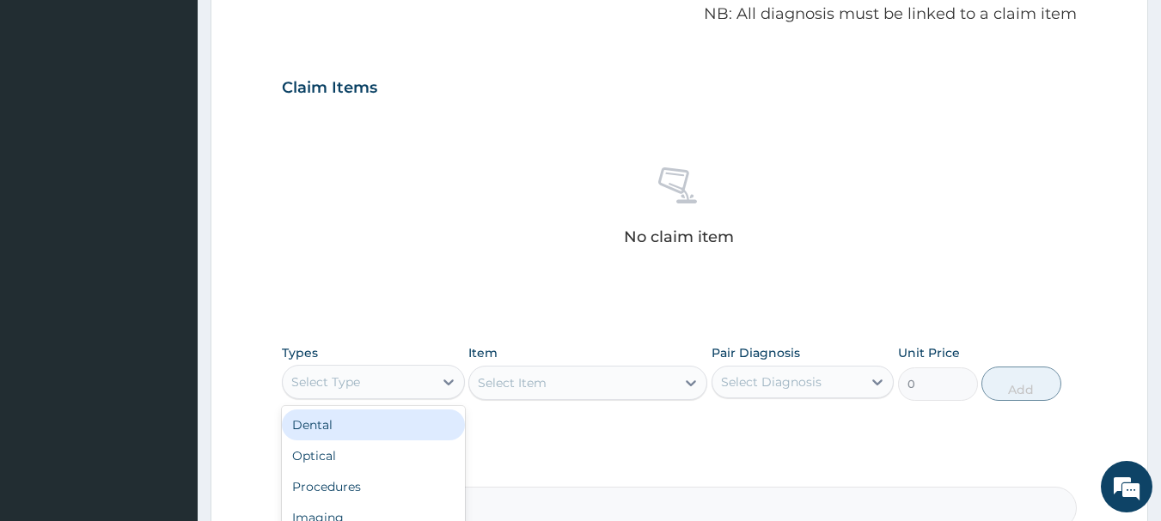
click at [343, 377] on div "Select Type" at bounding box center [325, 382] width 69 height 17
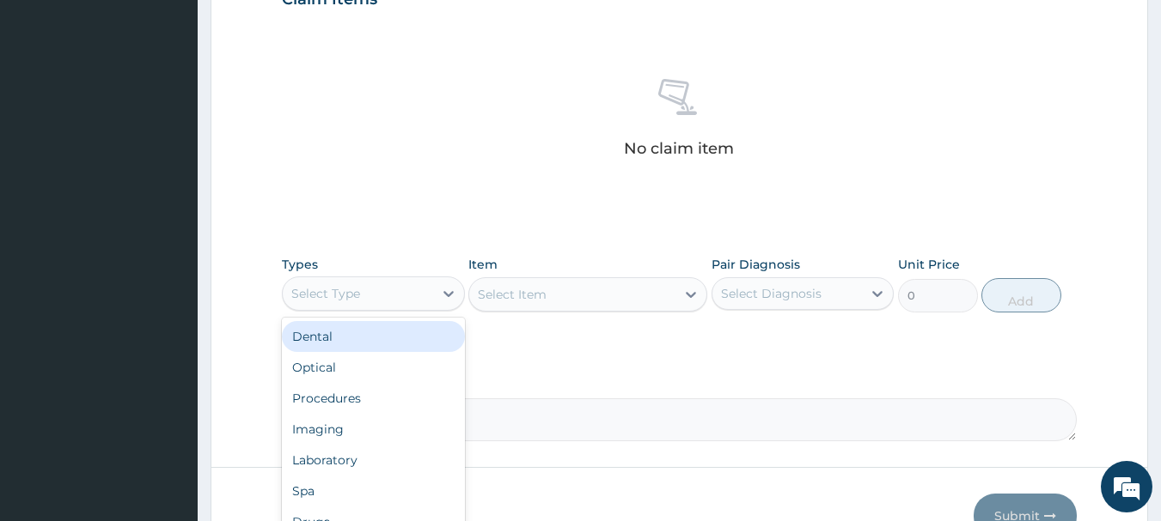
scroll to position [717, 0]
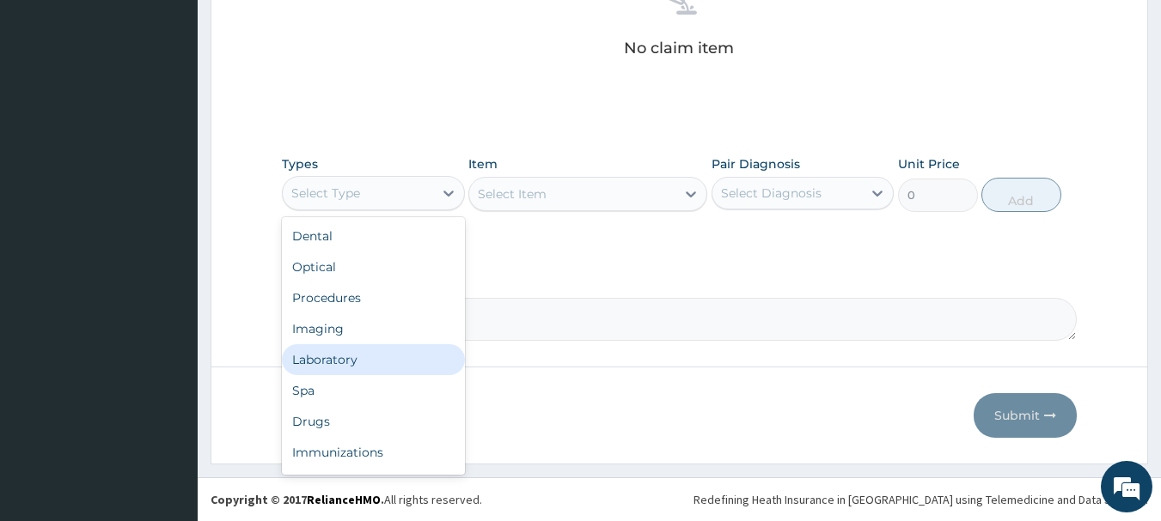
click at [370, 370] on div "Laboratory" at bounding box center [373, 359] width 183 height 31
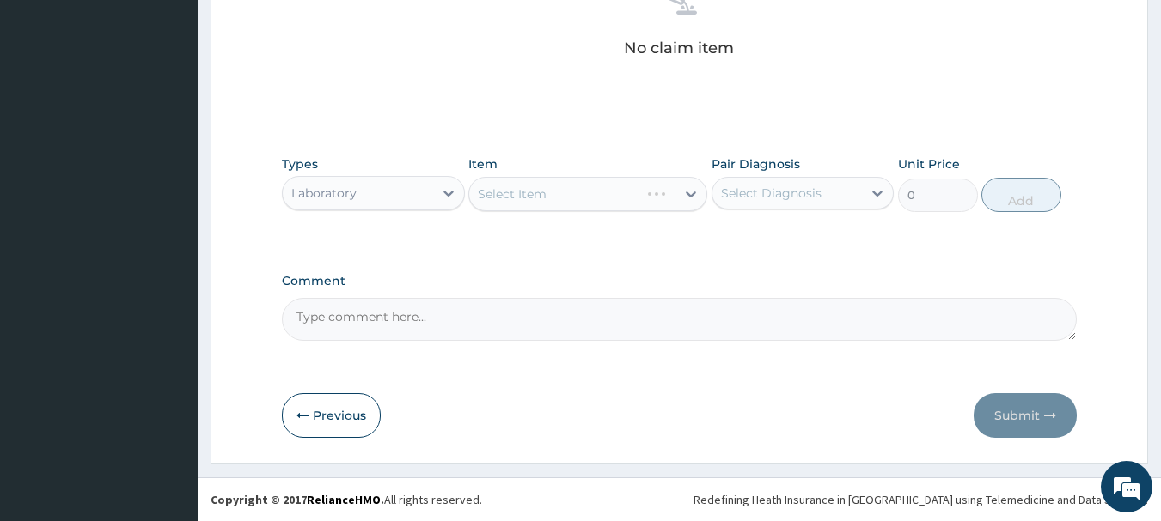
click at [619, 195] on div "Select Item" at bounding box center [587, 194] width 239 height 34
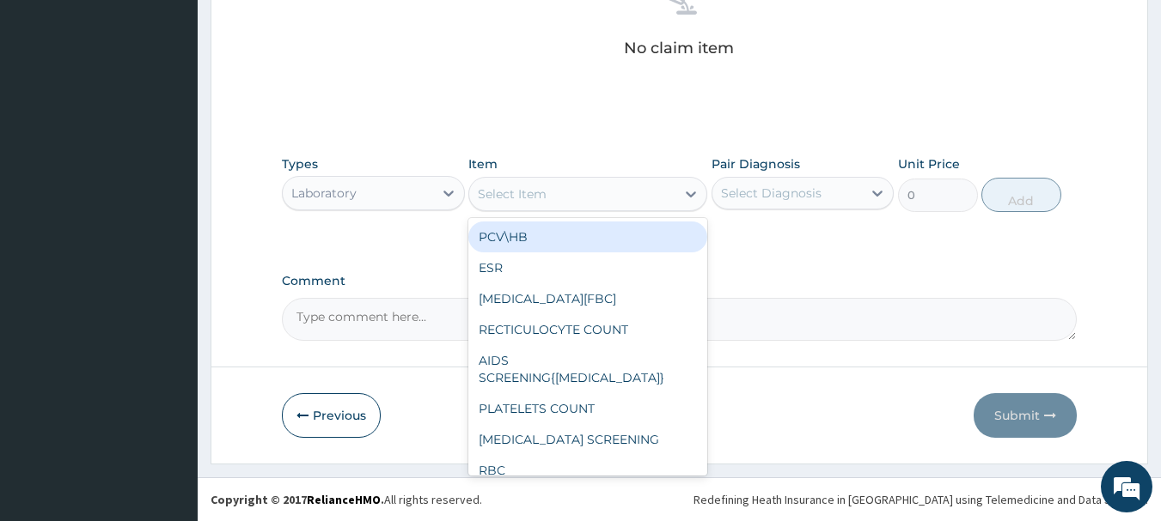
click at [610, 197] on div "Select Item" at bounding box center [572, 193] width 206 height 27
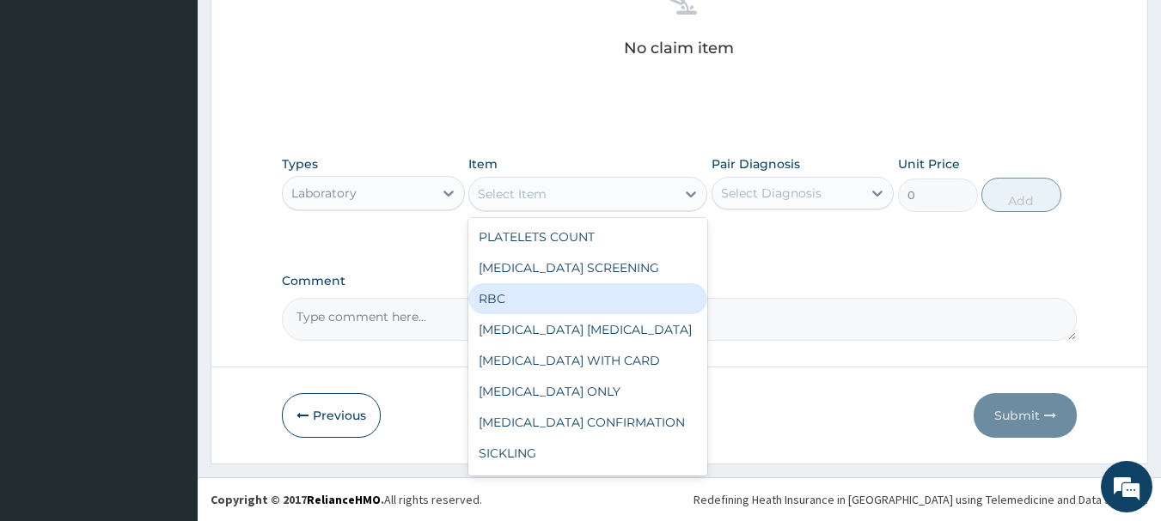
scroll to position [0, 0]
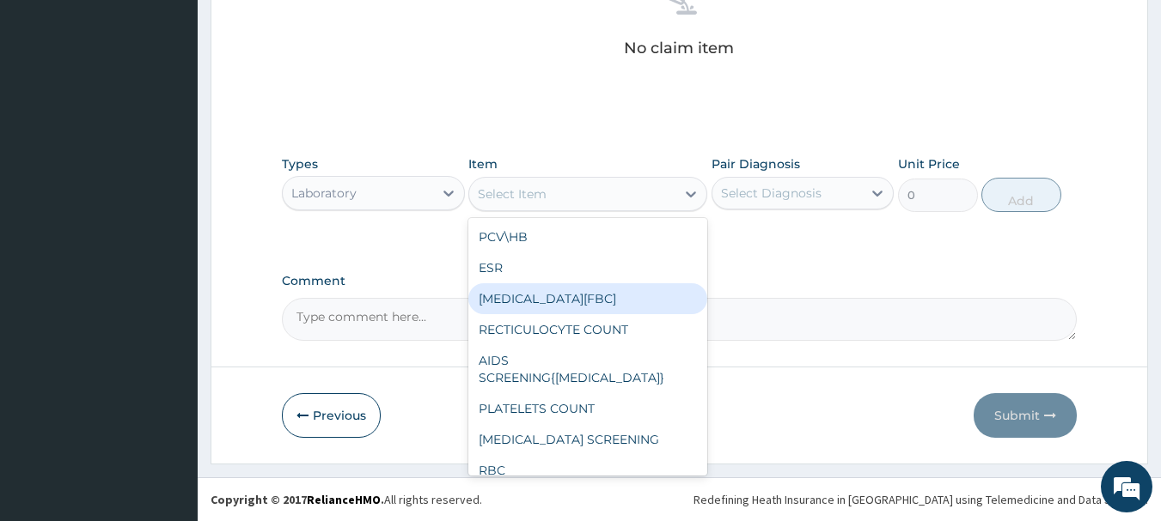
click at [570, 309] on div "[MEDICAL_DATA][FBC]" at bounding box center [587, 299] width 239 height 31
type input "2925"
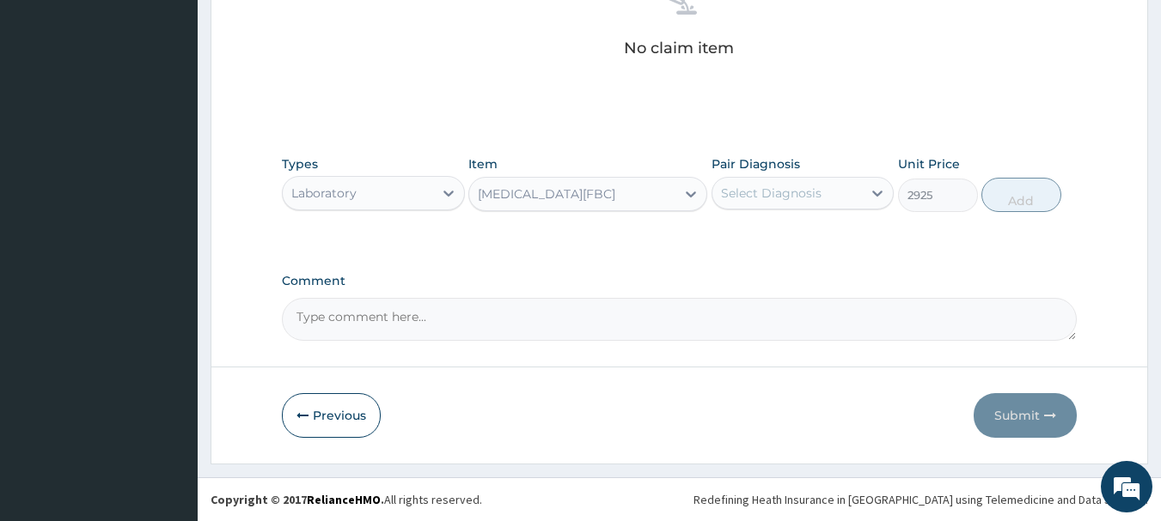
click at [796, 202] on div "Select Diagnosis" at bounding box center [787, 193] width 150 height 27
click at [790, 248] on div "[MEDICAL_DATA]" at bounding box center [802, 237] width 183 height 35
checkbox input "true"
click at [1014, 205] on button "Add" at bounding box center [1021, 195] width 80 height 34
type input "0"
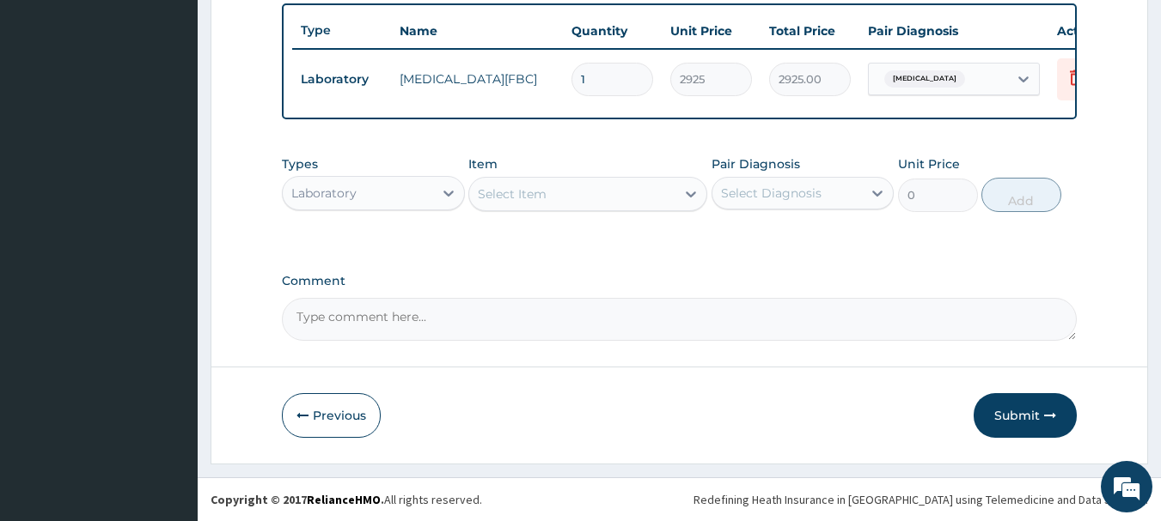
scroll to position [649, 0]
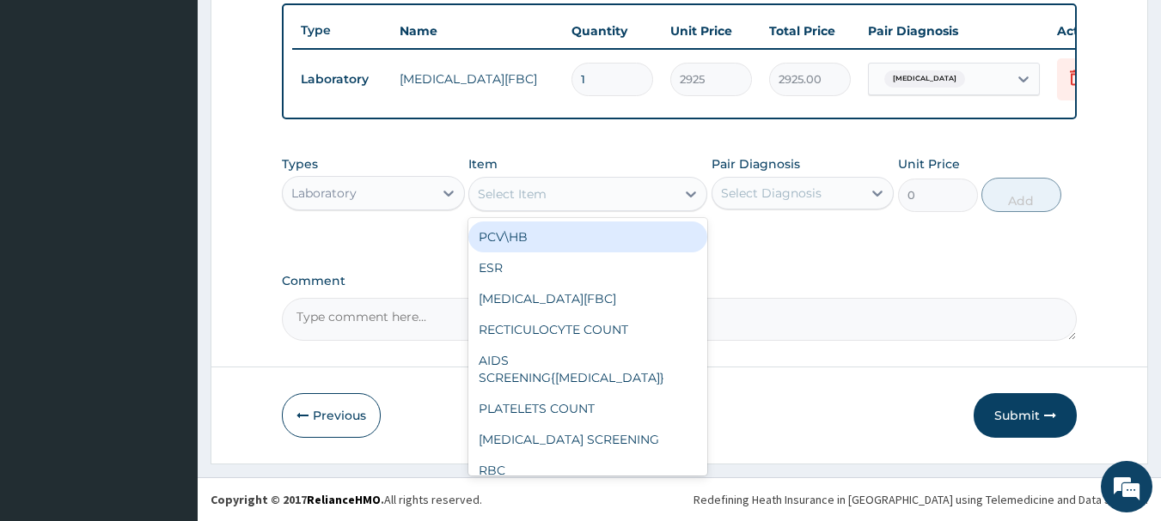
click at [517, 190] on div "Select Item" at bounding box center [512, 194] width 69 height 17
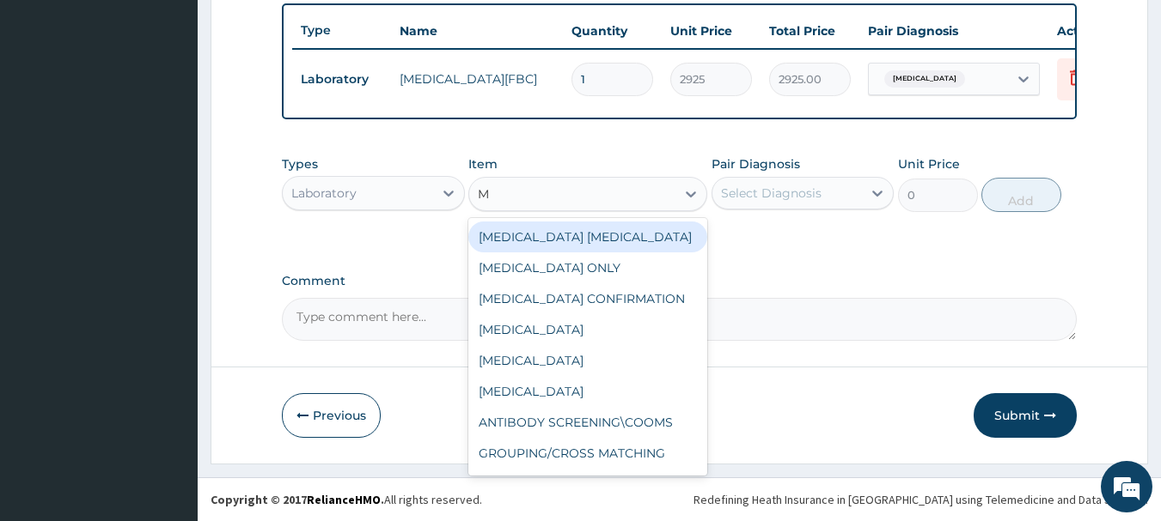
type input "MA"
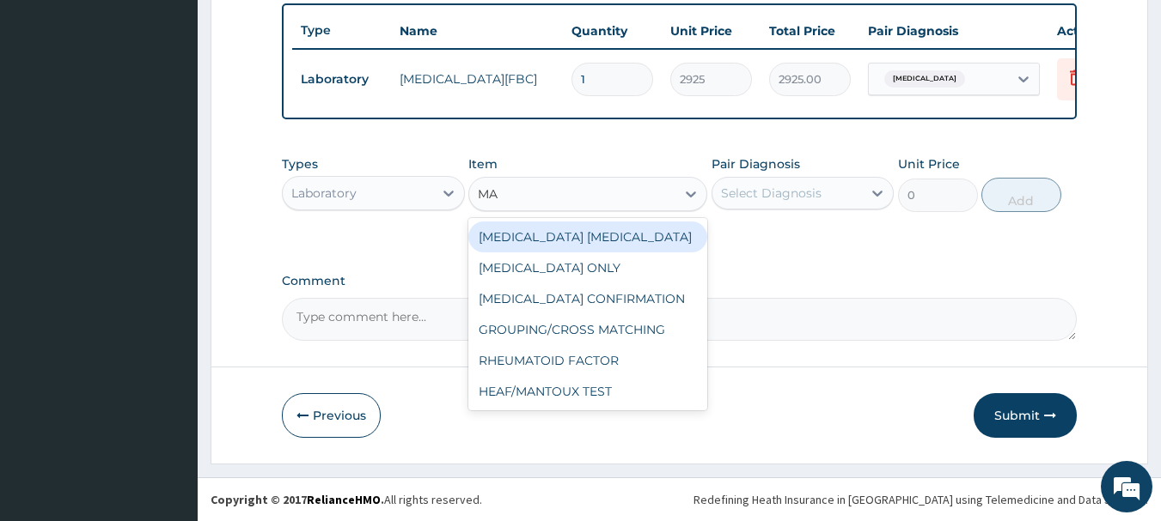
click at [552, 240] on div "[MEDICAL_DATA] [MEDICAL_DATA]" at bounding box center [587, 237] width 239 height 31
type input "1170"
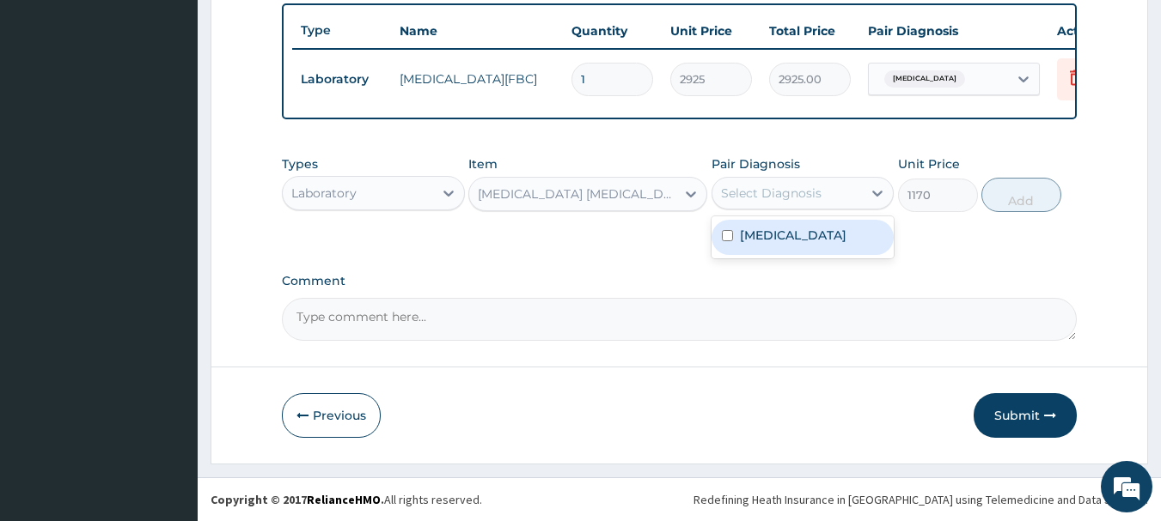
click at [771, 194] on div "Select Diagnosis" at bounding box center [771, 193] width 101 height 17
click at [798, 232] on div "[MEDICAL_DATA]" at bounding box center [802, 237] width 183 height 35
checkbox input "true"
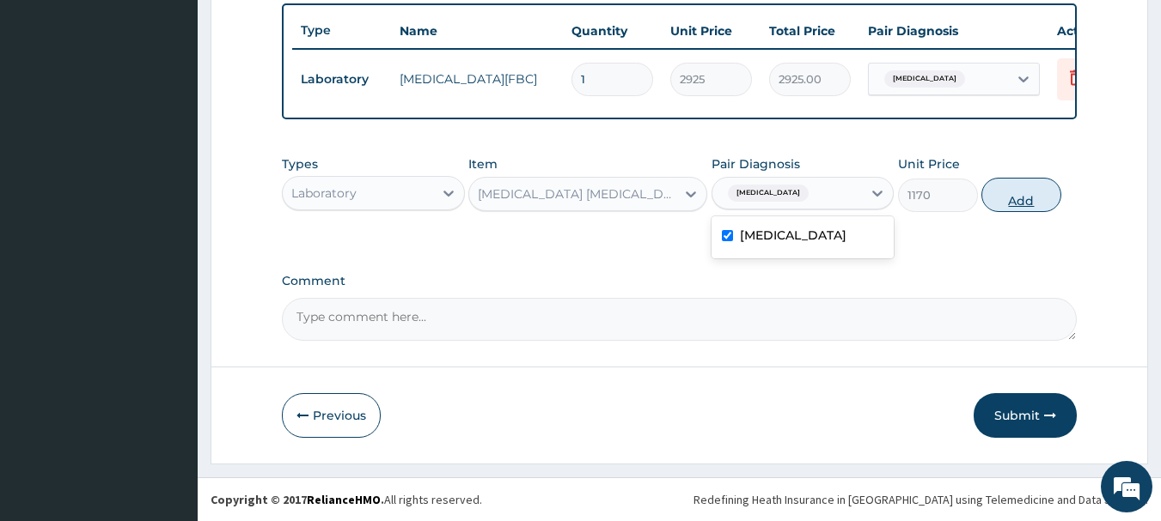
click at [1027, 193] on button "Add" at bounding box center [1021, 195] width 80 height 34
type input "0"
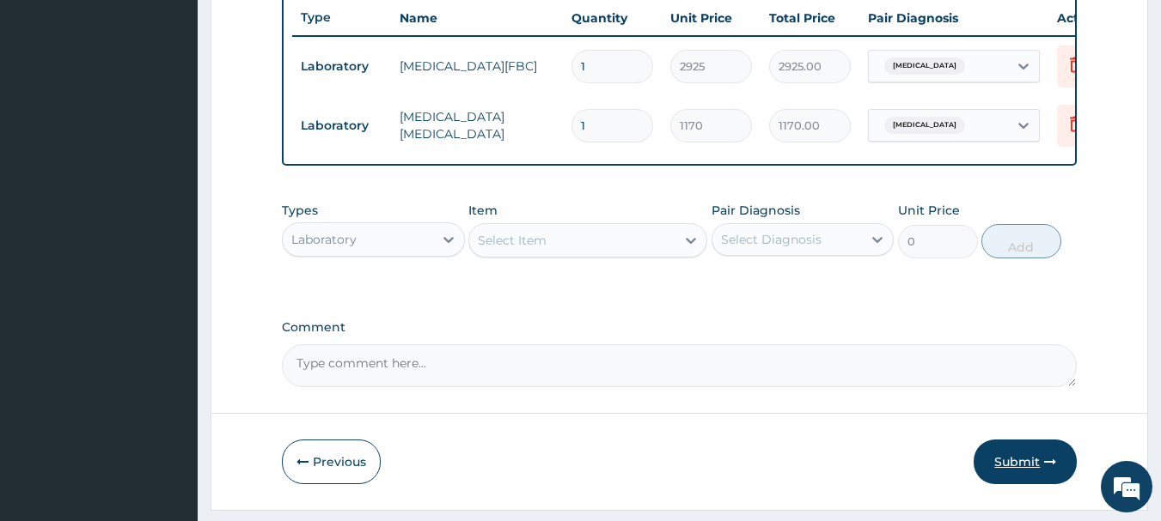
click at [1023, 466] on button "Submit" at bounding box center [1024, 462] width 103 height 45
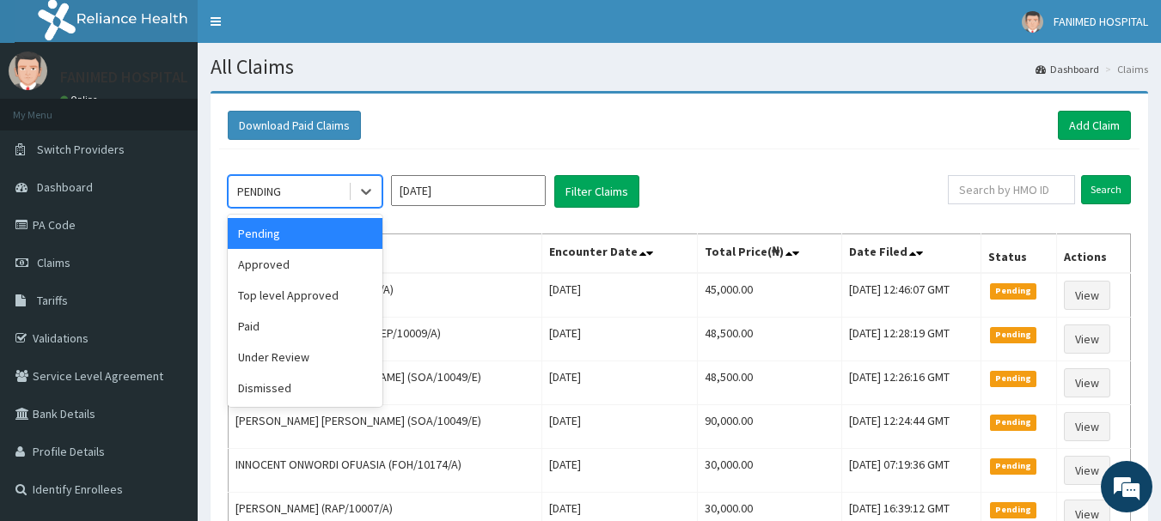
click at [305, 185] on div "PENDING" at bounding box center [288, 191] width 119 height 27
click at [302, 268] on div "Approved" at bounding box center [305, 264] width 155 height 31
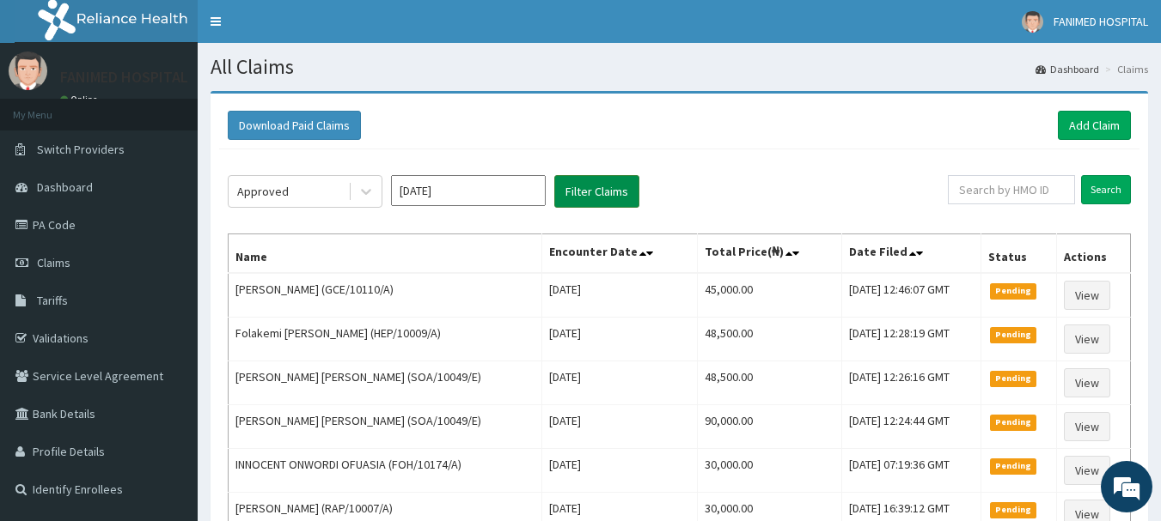
click at [588, 180] on button "Filter Claims" at bounding box center [596, 191] width 85 height 33
